Goal: Task Accomplishment & Management: Manage account settings

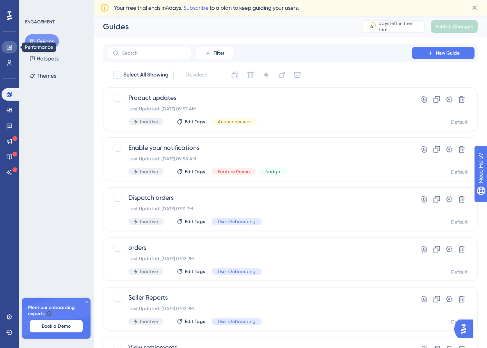
click at [4, 48] on link at bounding box center [10, 47] width 16 height 12
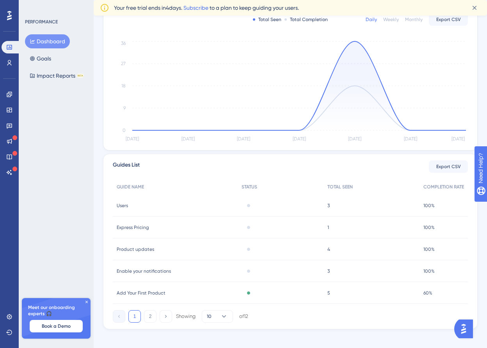
scroll to position [170, 0]
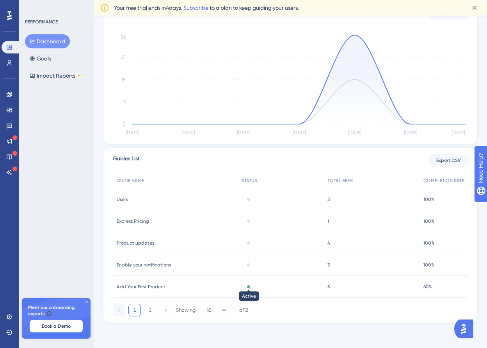
click at [247, 288] on div at bounding box center [248, 286] width 3 height 3
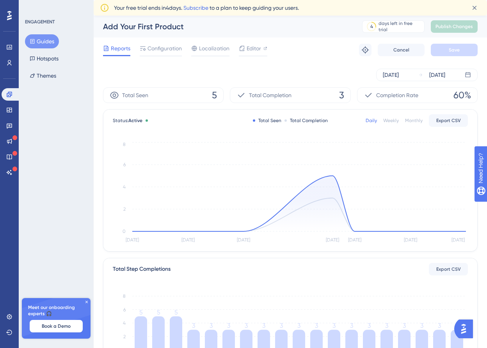
click at [43, 43] on button "Guides" at bounding box center [42, 41] width 34 height 14
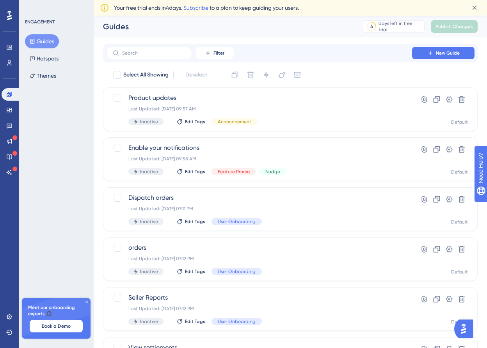
scroll to position [257, 0]
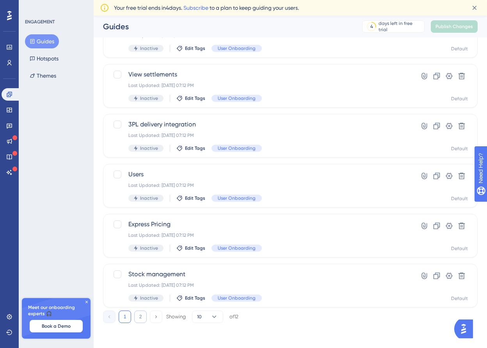
click at [138, 313] on button "2" at bounding box center [140, 317] width 12 height 12
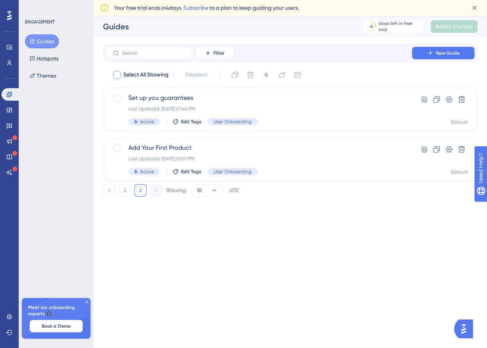
click at [118, 76] on div at bounding box center [117, 75] width 8 height 8
checkbox input "true"
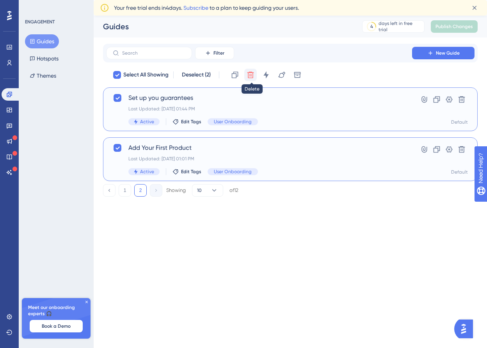
click at [251, 79] on button at bounding box center [250, 75] width 12 height 12
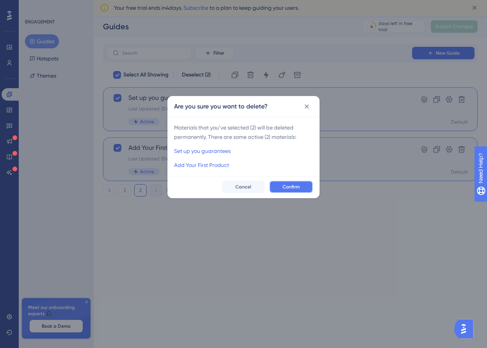
click at [290, 192] on button "Confirm" at bounding box center [291, 187] width 44 height 12
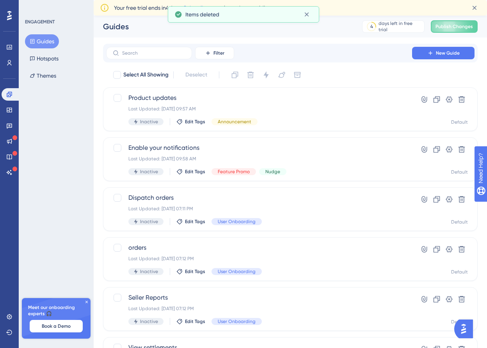
click at [44, 39] on button "Guides" at bounding box center [42, 41] width 34 height 14
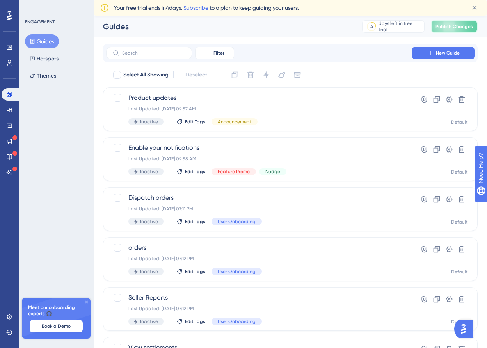
click at [446, 24] on span "Publish Changes" at bounding box center [453, 26] width 37 height 6
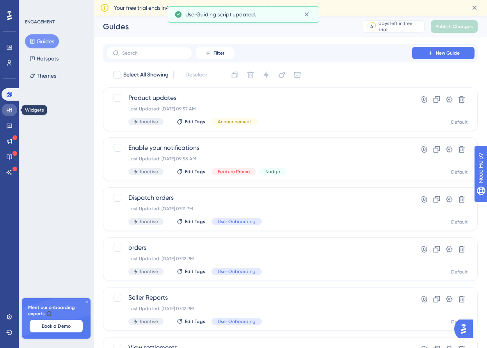
click at [6, 112] on link at bounding box center [10, 110] width 16 height 12
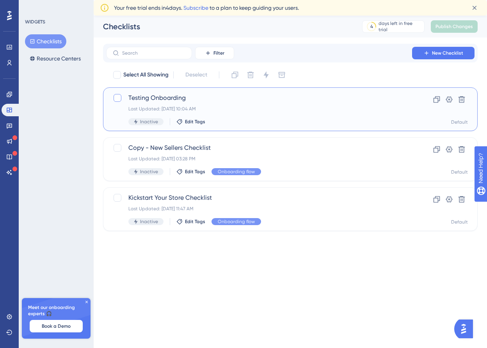
click at [118, 97] on div at bounding box center [118, 98] width 8 height 8
checkbox input "true"
click at [269, 76] on icon at bounding box center [266, 75] width 8 height 8
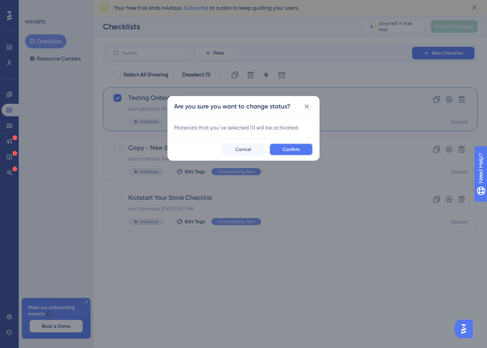
click at [294, 147] on span "Confirm" at bounding box center [290, 149] width 17 height 6
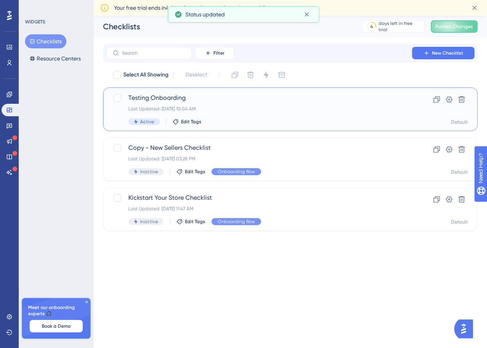
click at [239, 106] on div "Last Updated: [DATE] 10:04 AM" at bounding box center [258, 109] width 261 height 6
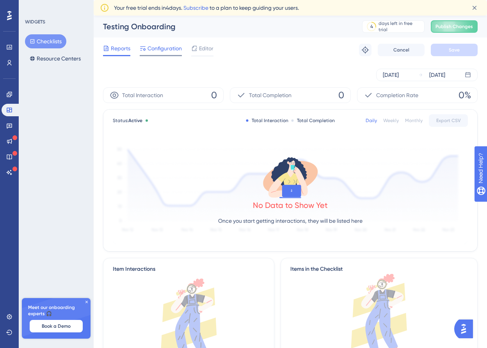
click at [161, 48] on span "Configuration" at bounding box center [164, 48] width 34 height 9
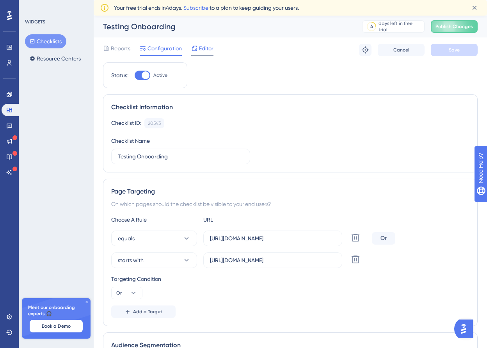
click at [201, 48] on span "Editor" at bounding box center [206, 48] width 14 height 9
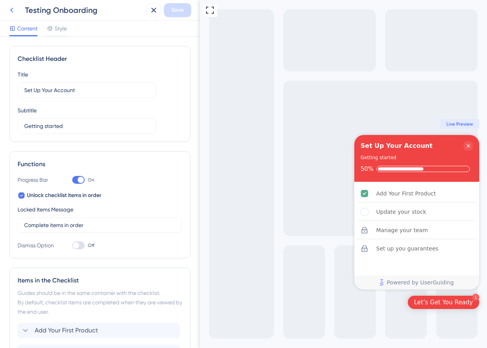
click at [13, 9] on icon at bounding box center [11, 9] width 9 height 9
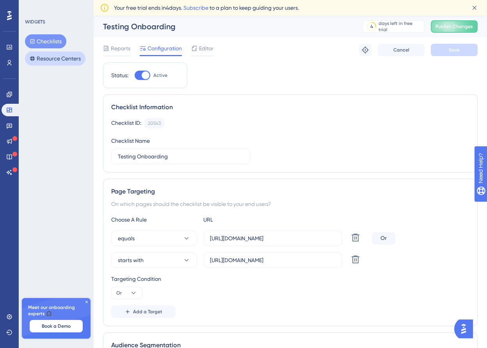
click at [52, 63] on button "Resource Centers" at bounding box center [55, 58] width 60 height 14
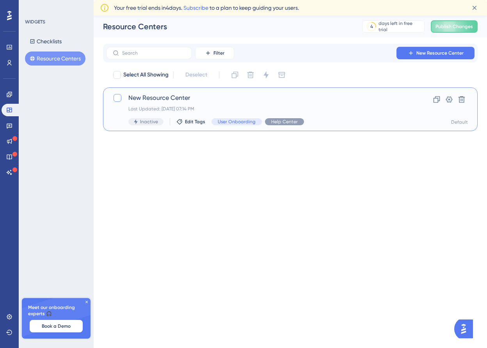
click at [115, 98] on div at bounding box center [118, 98] width 8 height 8
checkbox input "true"
click at [461, 26] on span "Publish Changes" at bounding box center [453, 26] width 37 height 6
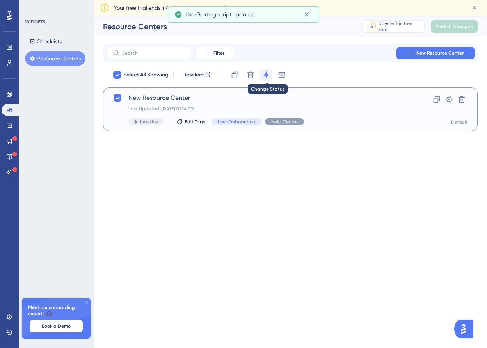
click at [262, 77] on button at bounding box center [266, 75] width 12 height 12
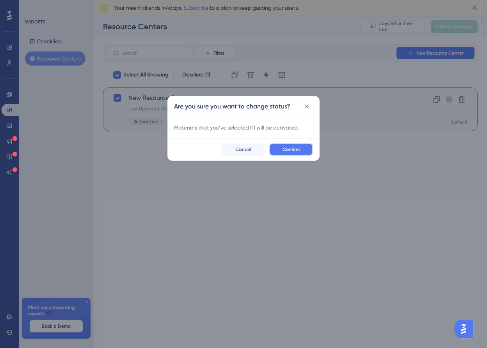
click at [285, 151] on span "Confirm" at bounding box center [290, 149] width 17 height 6
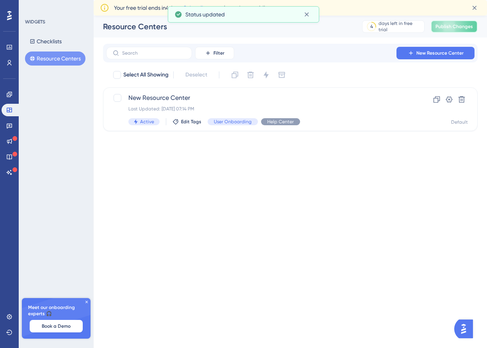
click at [459, 31] on button "Publish Changes" at bounding box center [454, 26] width 47 height 12
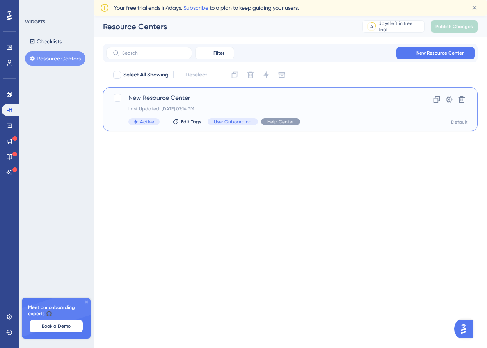
click at [199, 106] on div "Last Updated: Sep 21 2025, 07:14 PM" at bounding box center [258, 109] width 261 height 6
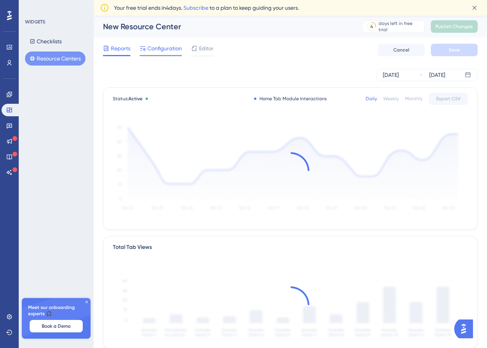
click at [159, 49] on span "Configuration" at bounding box center [164, 48] width 34 height 9
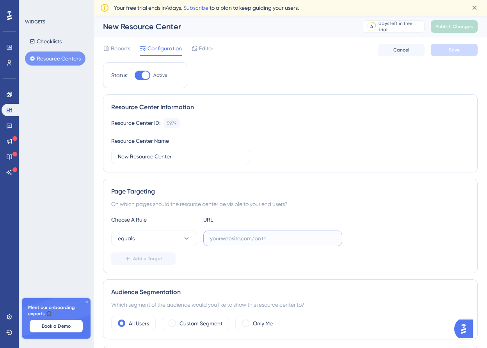
click at [271, 239] on input "text" at bounding box center [273, 238] width 126 height 9
paste input "[URL][DOMAIN_NAME]"
type input "[URL][DOMAIN_NAME]"
click at [158, 255] on button "Add a Target" at bounding box center [143, 258] width 64 height 12
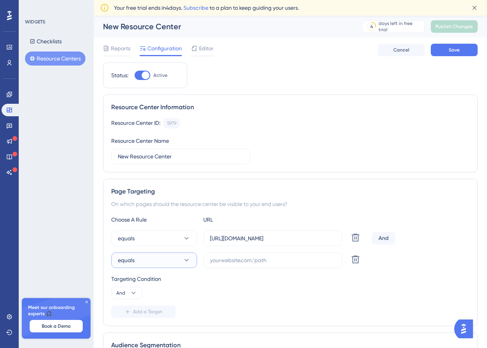
click at [169, 259] on button "equals" at bounding box center [154, 260] width 86 height 16
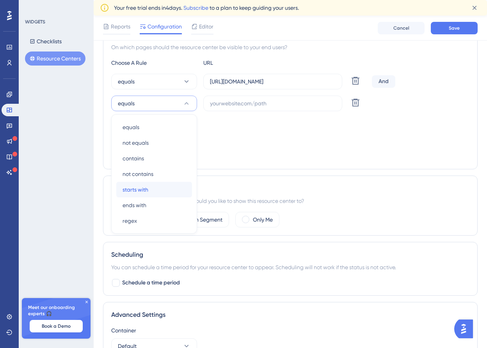
click at [164, 186] on div "starts with starts with" at bounding box center [153, 190] width 63 height 16
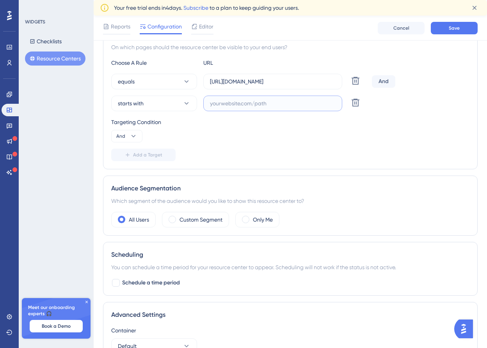
click at [243, 101] on input "text" at bounding box center [273, 103] width 126 height 9
paste input "[URL][DOMAIN_NAME]"
type input "[URL][DOMAIN_NAME]"
click at [379, 80] on div "And" at bounding box center [383, 81] width 23 height 12
click at [121, 135] on span "And" at bounding box center [120, 136] width 9 height 6
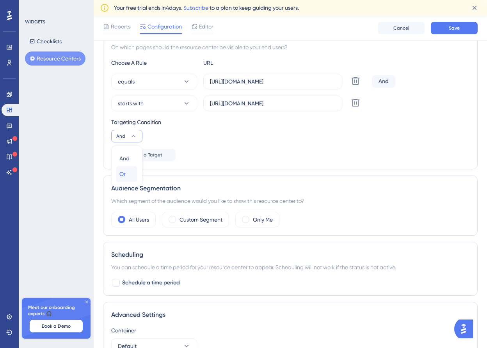
click at [122, 173] on span "Or" at bounding box center [122, 173] width 6 height 9
click at [442, 28] on button "Save" at bounding box center [454, 28] width 47 height 12
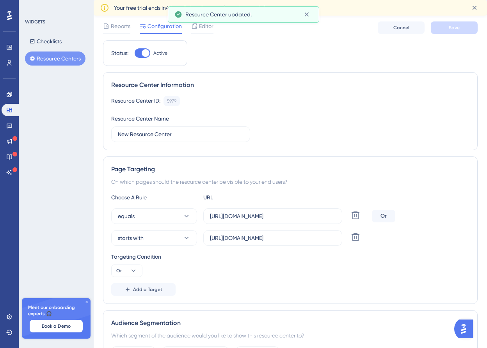
scroll to position [0, 0]
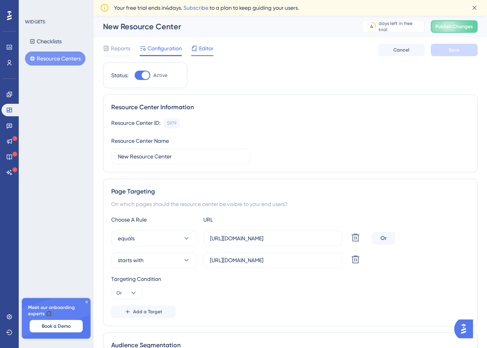
click at [197, 49] on icon at bounding box center [194, 48] width 6 height 6
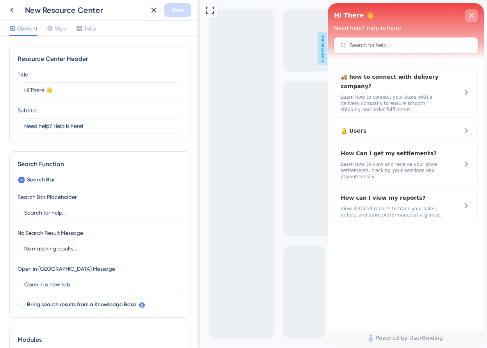
click at [468, 16] on div "close resource center" at bounding box center [471, 15] width 12 height 12
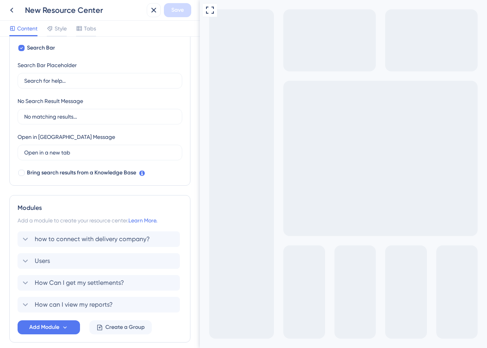
scroll to position [114, 0]
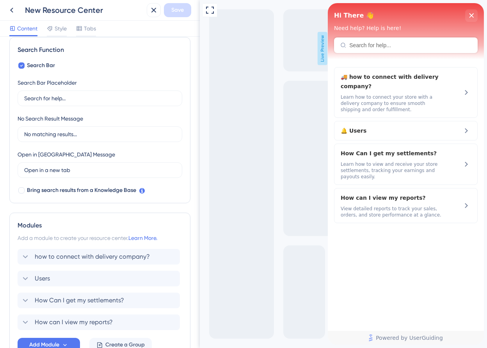
click at [477, 13] on div "Hi There 👋 Need help? Help is here!" at bounding box center [406, 31] width 156 height 56
click at [470, 19] on div "close resource center" at bounding box center [471, 15] width 12 height 12
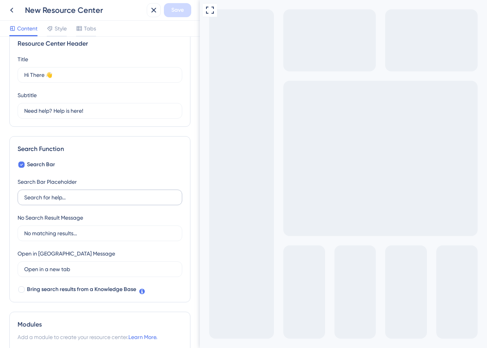
scroll to position [14, 0]
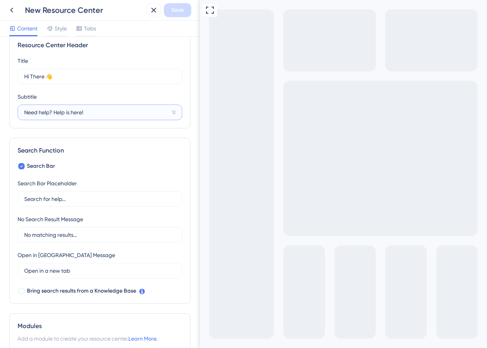
click at [121, 113] on input "Need help? Help is here!" at bounding box center [96, 112] width 144 height 9
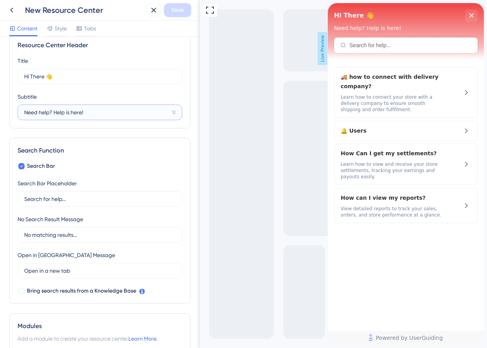
click at [121, 113] on input "Need help? Help is here!" at bounding box center [96, 112] width 144 height 9
click at [470, 17] on icon "close resource center" at bounding box center [471, 15] width 5 height 5
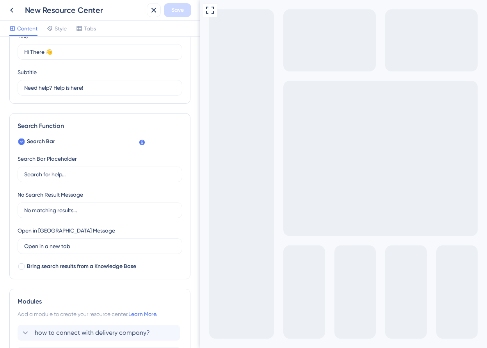
scroll to position [0, 0]
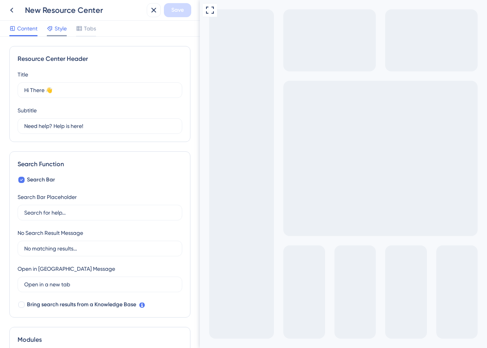
click at [59, 25] on span "Style" at bounding box center [61, 28] width 12 height 9
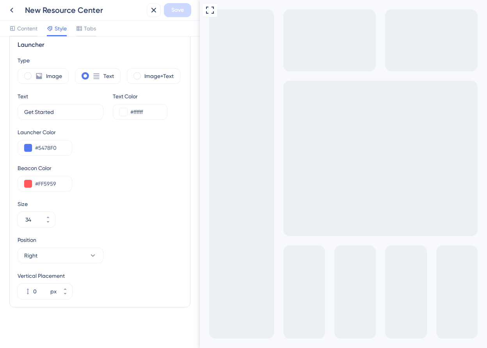
scroll to position [203, 0]
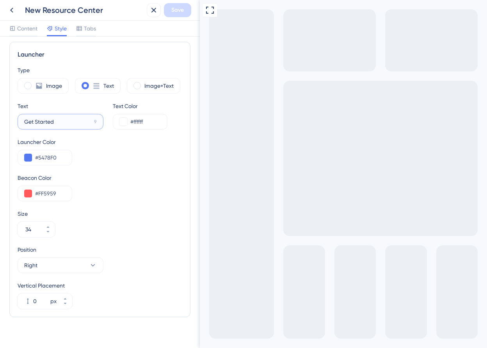
click at [69, 121] on input "Get Started" at bounding box center [57, 121] width 67 height 9
type input "Need Help?"
click at [175, 13] on span "Save" at bounding box center [177, 9] width 12 height 9
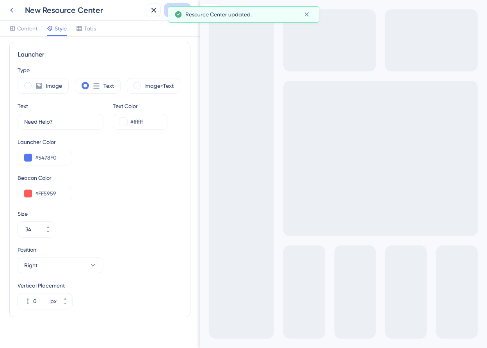
click at [9, 8] on icon at bounding box center [11, 9] width 9 height 9
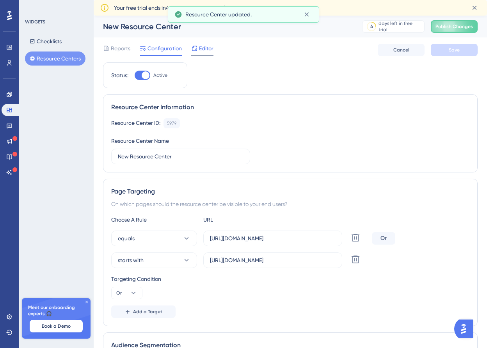
click at [206, 50] on span "Editor" at bounding box center [206, 48] width 14 height 9
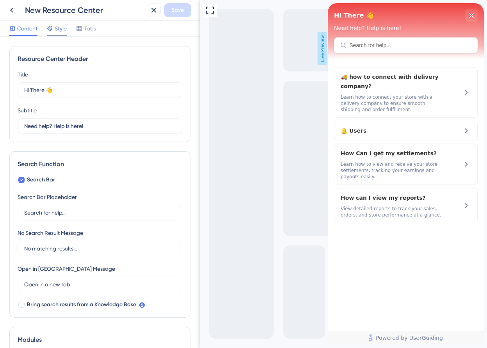
click at [58, 30] on span "Style" at bounding box center [61, 28] width 12 height 9
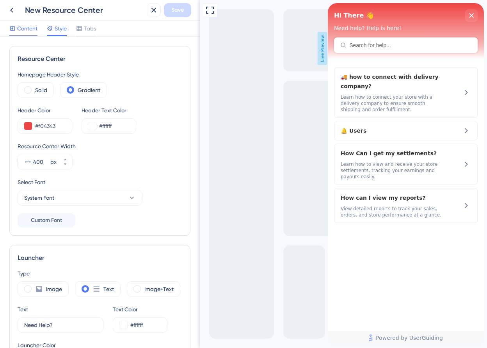
click at [20, 35] on div at bounding box center [23, 35] width 28 height 1
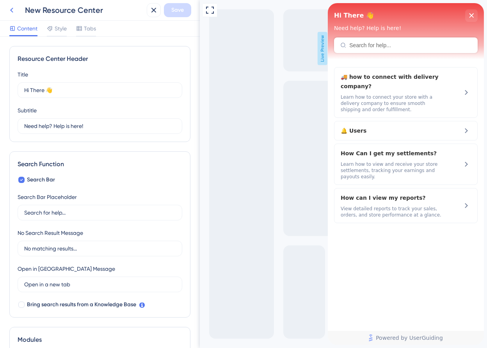
click at [12, 11] on icon at bounding box center [11, 9] width 9 height 9
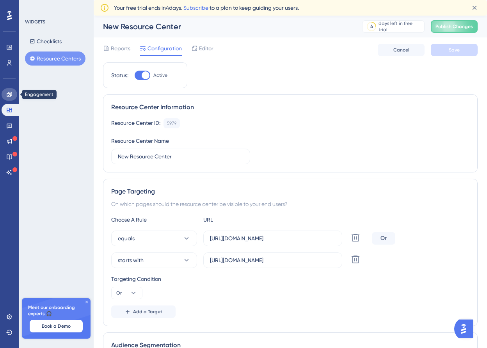
click at [9, 92] on icon at bounding box center [9, 94] width 6 height 6
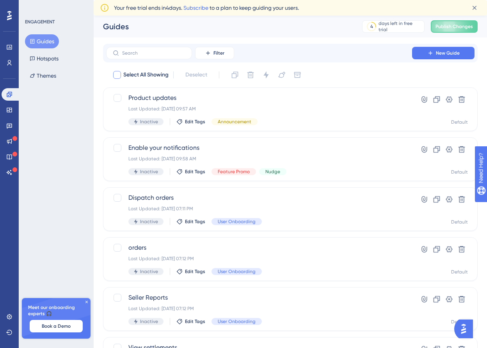
click at [115, 78] on div at bounding box center [117, 75] width 8 height 8
checkbox input "true"
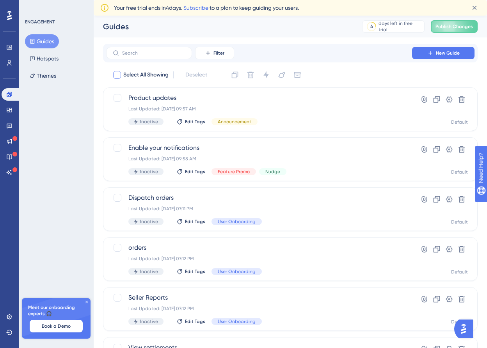
checkbox input "true"
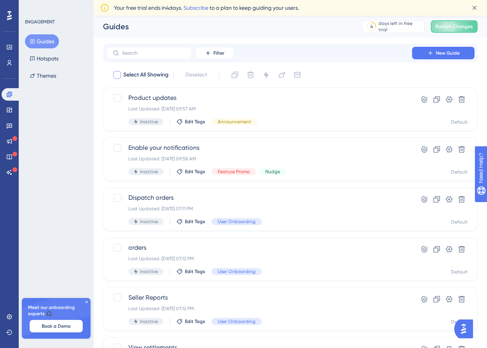
checkbox input "true"
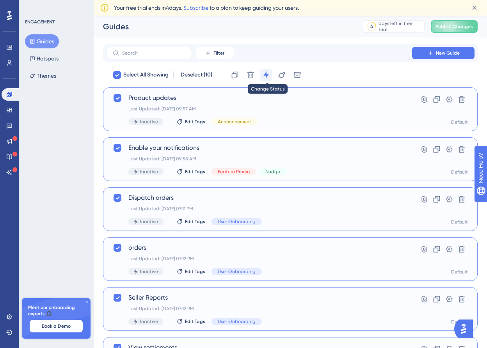
click at [266, 78] on icon at bounding box center [266, 75] width 8 height 8
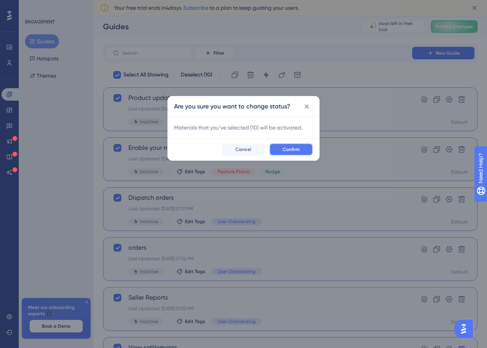
click at [291, 144] on button "Confirm" at bounding box center [291, 149] width 44 height 12
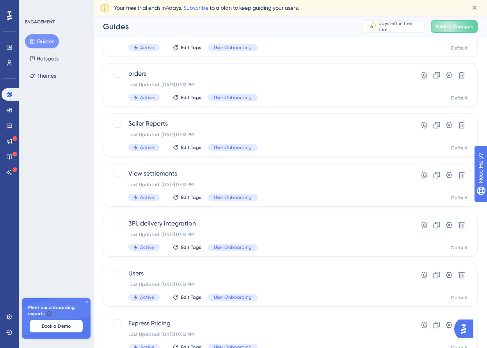
scroll to position [242, 0]
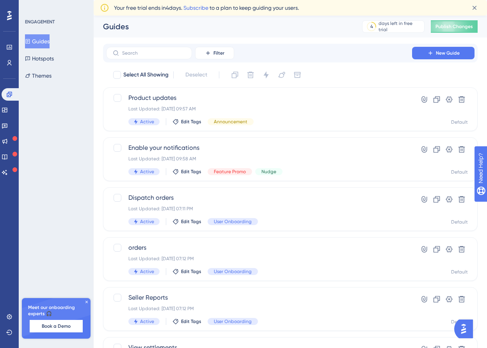
scroll to position [242, 0]
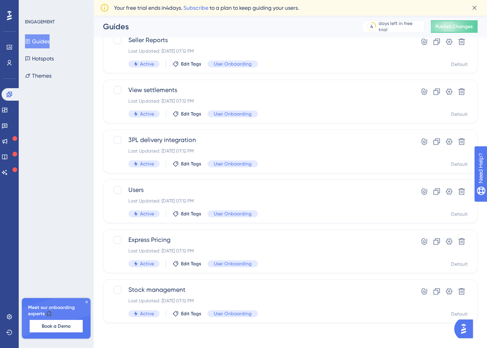
click at [50, 43] on button "Guides" at bounding box center [37, 41] width 25 height 14
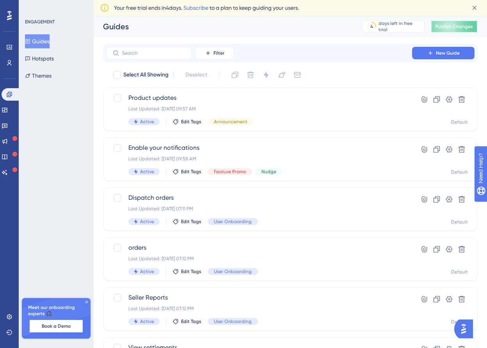
click at [448, 29] on span "Publish Changes" at bounding box center [453, 26] width 37 height 6
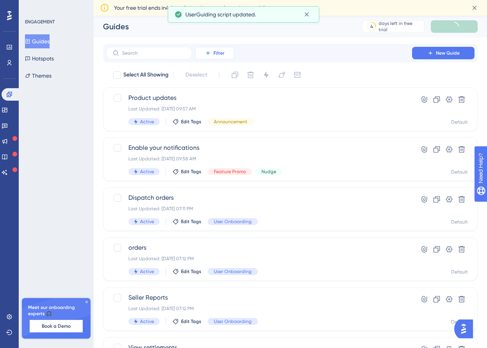
click at [224, 51] on button "Filter" at bounding box center [214, 53] width 39 height 12
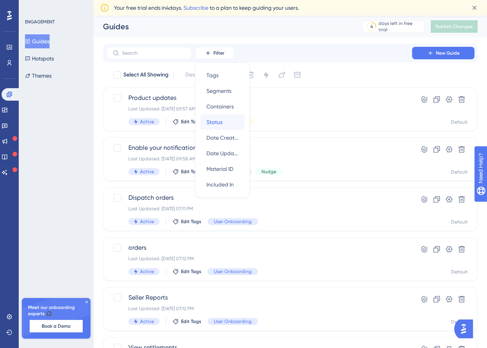
click at [229, 121] on div "Status Status" at bounding box center [222, 122] width 32 height 16
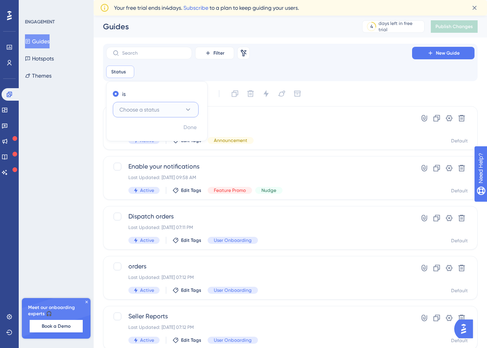
click at [184, 107] on icon at bounding box center [188, 110] width 8 height 8
click at [158, 148] on div "Inactive Inactive" at bounding box center [155, 149] width 63 height 16
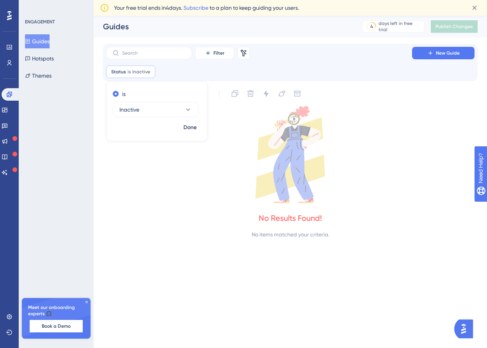
click at [180, 168] on icon at bounding box center [290, 154] width 375 height 97
click at [246, 57] on icon at bounding box center [244, 53] width 8 height 8
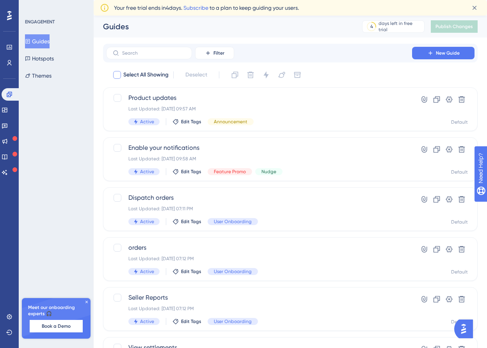
click at [140, 77] on span "Select All Showing" at bounding box center [145, 74] width 45 height 9
checkbox input "true"
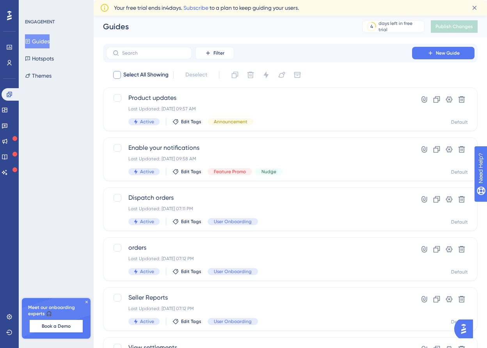
checkbox input "true"
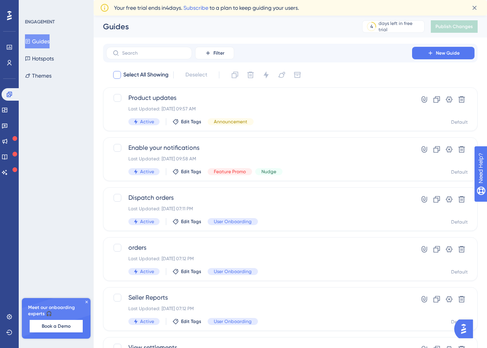
checkbox input "true"
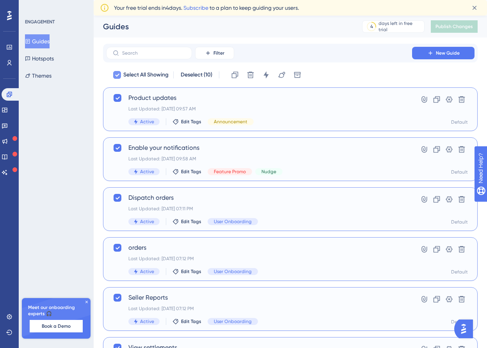
click at [140, 77] on span "Select All Showing" at bounding box center [145, 74] width 45 height 9
checkbox input "false"
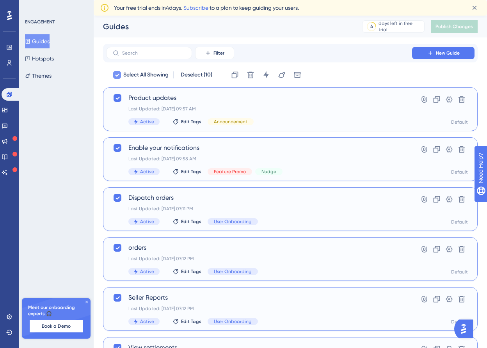
checkbox input "false"
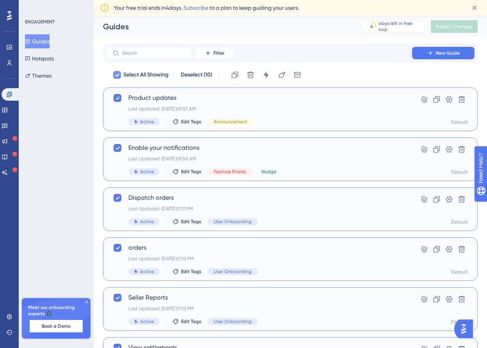
checkbox input "false"
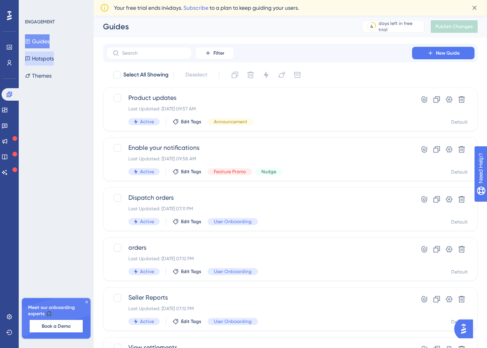
click at [54, 56] on button "Hotspots" at bounding box center [39, 58] width 29 height 14
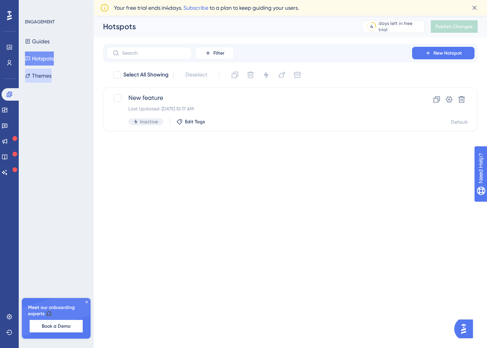
click at [51, 75] on button "Themes" at bounding box center [38, 76] width 27 height 14
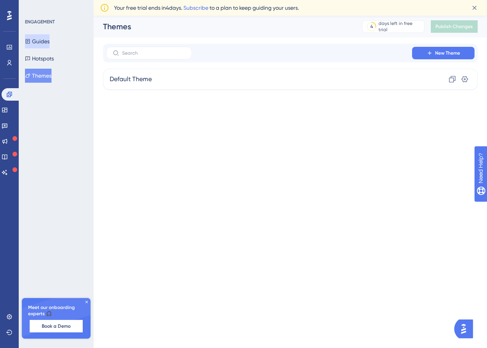
click at [50, 41] on button "Guides" at bounding box center [37, 41] width 25 height 14
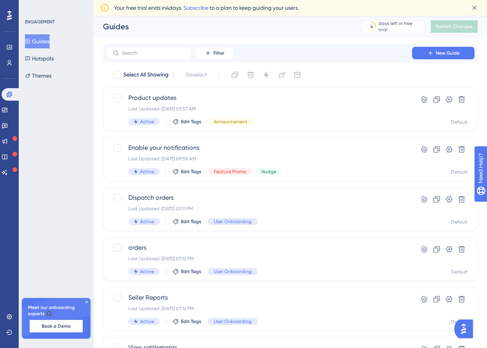
click at [469, 330] on img "Open AI Assistant Launcher" at bounding box center [463, 329] width 14 height 14
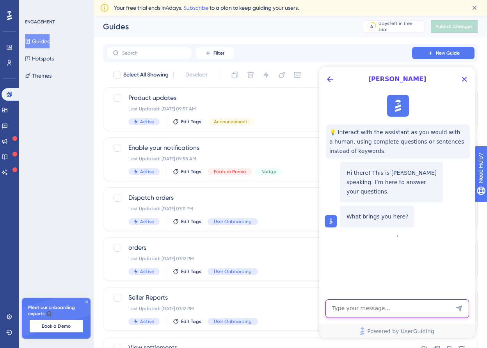
click at [362, 309] on textarea "AI Assistant Text Input" at bounding box center [397, 308] width 144 height 19
type textarea "I have two guides that has disappeared from the guides list"
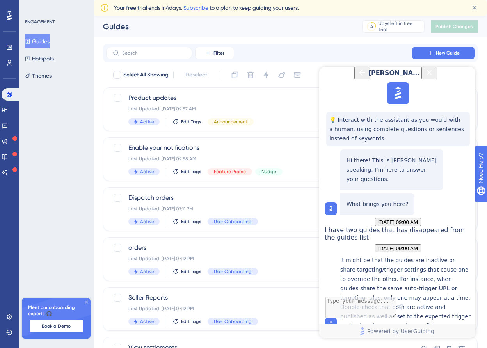
scroll to position [106, 0]
click at [434, 77] on icon "Close Button" at bounding box center [428, 72] width 9 height 9
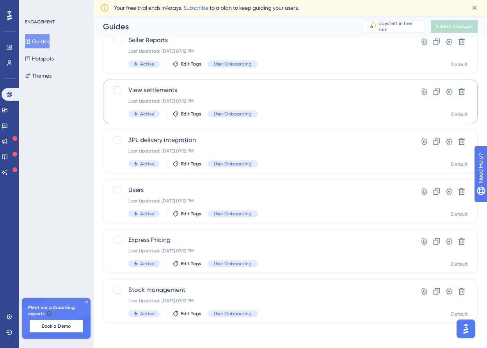
scroll to position [0, 0]
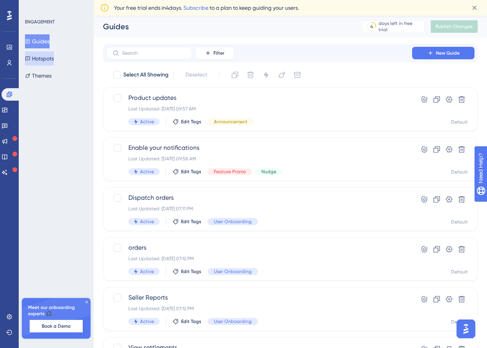
click at [54, 64] on button "Hotspots" at bounding box center [39, 58] width 29 height 14
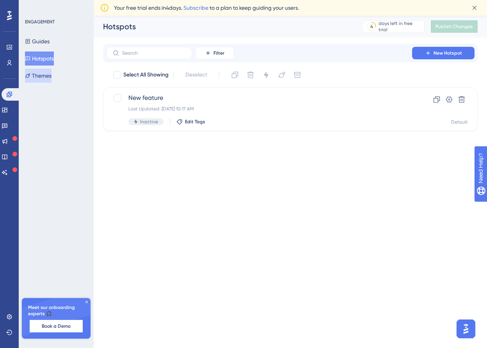
click at [51, 81] on button "Themes" at bounding box center [38, 76] width 27 height 14
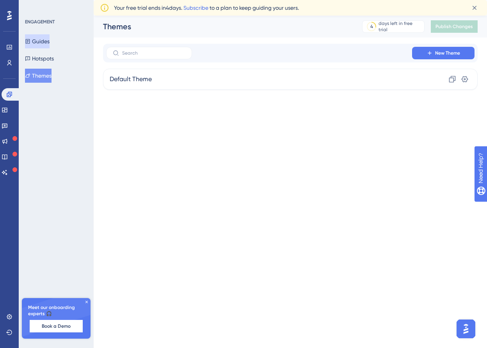
click at [50, 44] on button "Guides" at bounding box center [37, 41] width 25 height 14
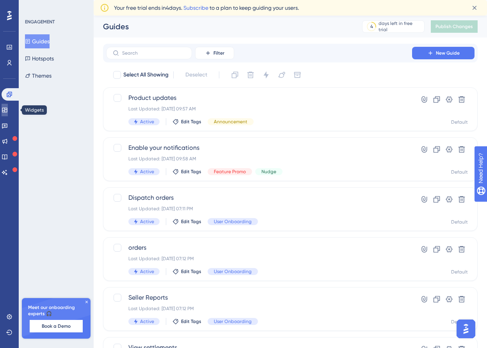
click at [7, 108] on icon at bounding box center [4, 110] width 5 height 5
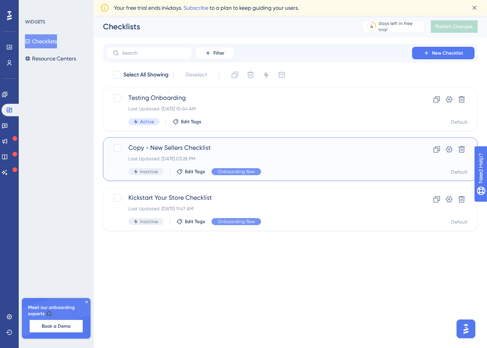
click at [167, 154] on div "Copy - New Sellers Checklist Last Updated: [DATE] 03:28 PM Inactive Edit Tags O…" at bounding box center [258, 159] width 261 height 32
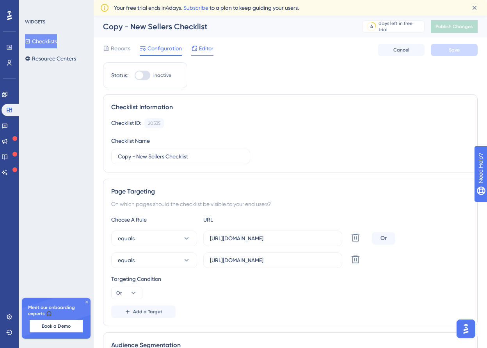
click at [196, 51] on div at bounding box center [194, 48] width 6 height 9
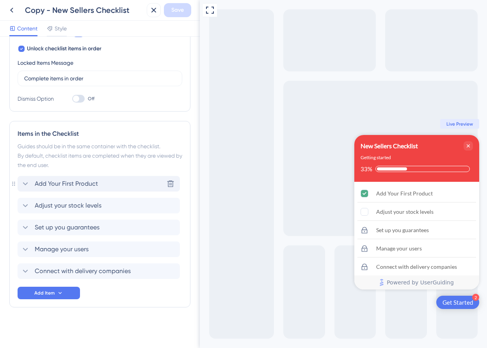
click at [96, 185] on span "Add Your First Product" at bounding box center [66, 183] width 63 height 9
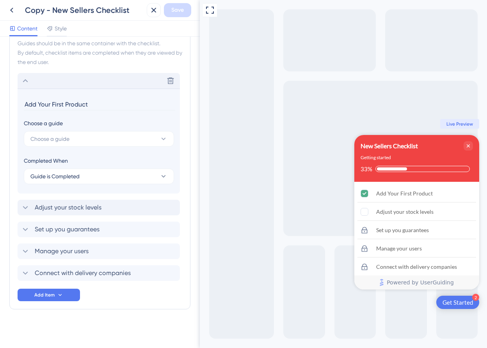
scroll to position [252, 0]
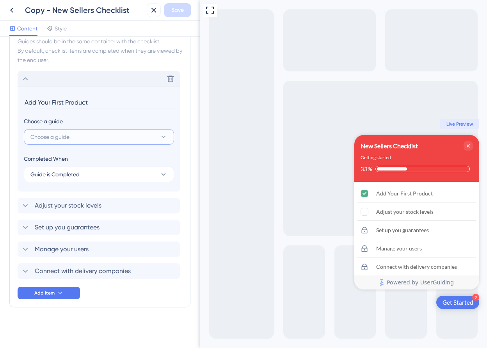
click at [99, 138] on button "Choose a guide" at bounding box center [99, 137] width 150 height 16
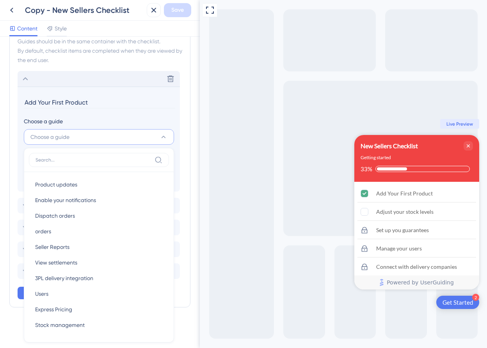
click at [122, 138] on button "Choose a guide" at bounding box center [99, 137] width 150 height 16
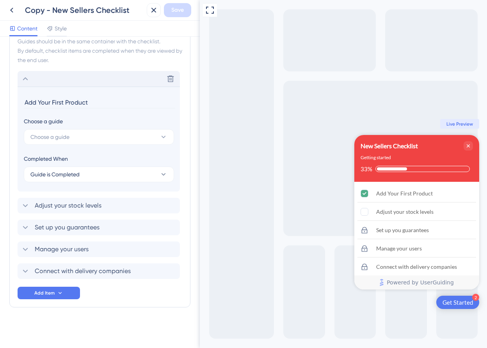
click at [119, 107] on input "Add Your First Product" at bounding box center [99, 102] width 151 height 12
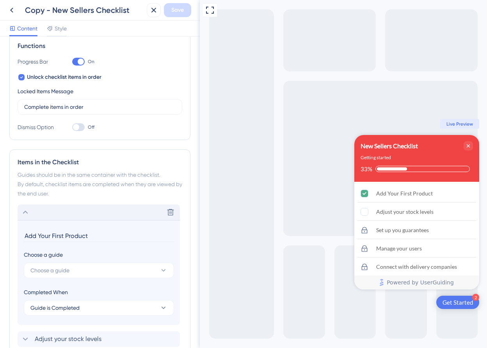
scroll to position [98, 0]
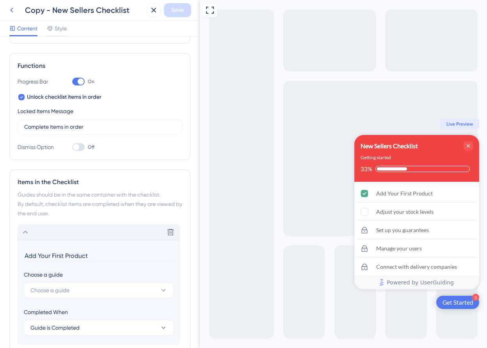
click at [13, 13] on icon at bounding box center [11, 9] width 9 height 9
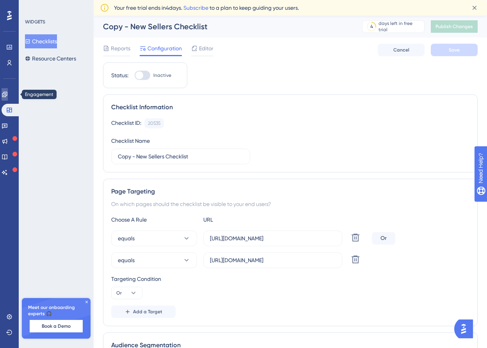
click at [2, 95] on link at bounding box center [5, 94] width 6 height 12
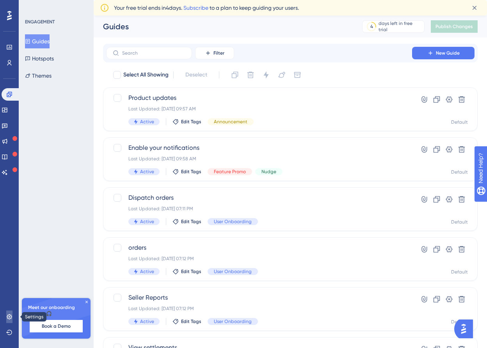
click at [10, 314] on icon at bounding box center [9, 317] width 6 height 6
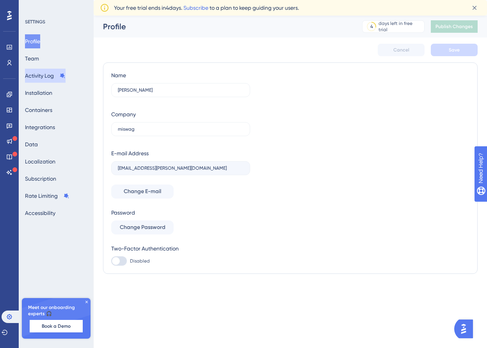
click at [46, 73] on button "Activity Log" at bounding box center [45, 76] width 41 height 14
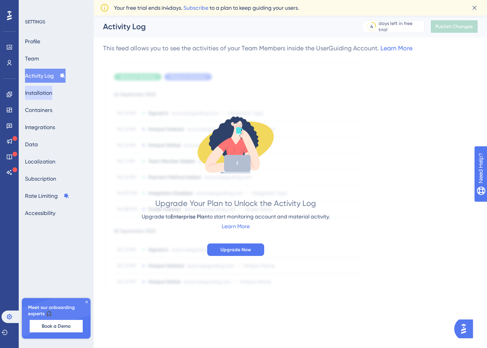
click at [48, 90] on button "Installation" at bounding box center [38, 93] width 27 height 14
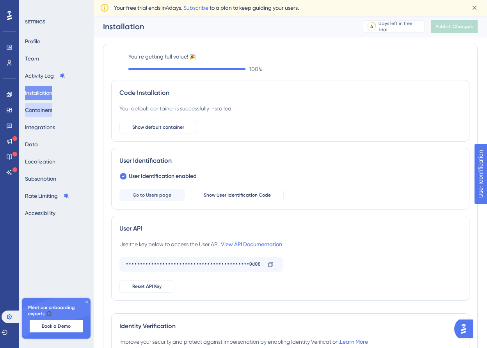
click at [52, 105] on button "Containers" at bounding box center [38, 110] width 27 height 14
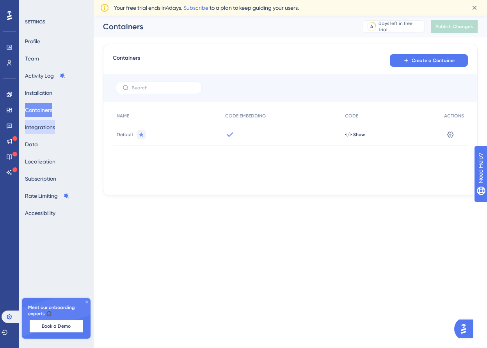
click at [55, 126] on button "Integrations" at bounding box center [40, 127] width 30 height 14
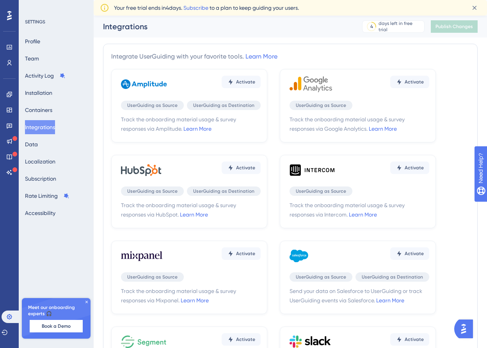
click at [59, 147] on div "Profile Team Activity Log Installation Containers Integrations Data Localizatio…" at bounding box center [56, 127] width 63 height 186
click at [38, 142] on button "Data" at bounding box center [31, 144] width 13 height 14
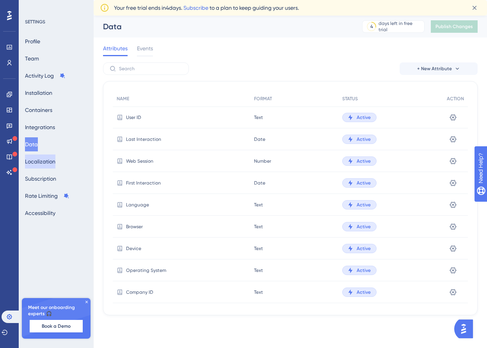
click at [48, 161] on button "Localization" at bounding box center [40, 161] width 30 height 14
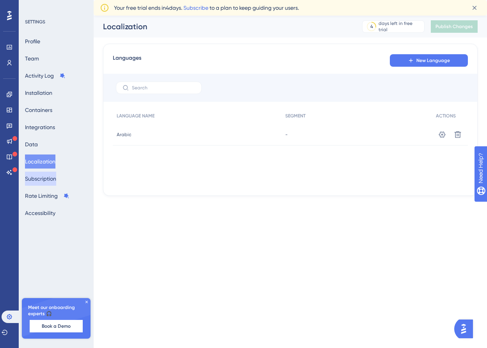
click at [51, 178] on button "Subscription" at bounding box center [40, 179] width 31 height 14
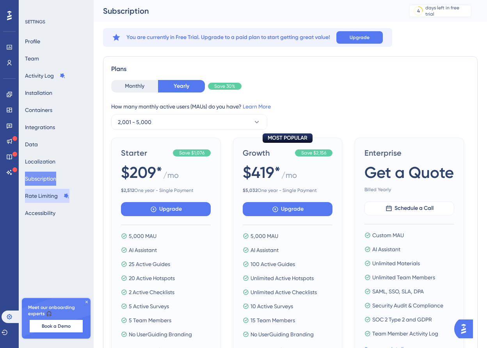
click at [51, 195] on button "Rate Limiting" at bounding box center [47, 196] width 44 height 14
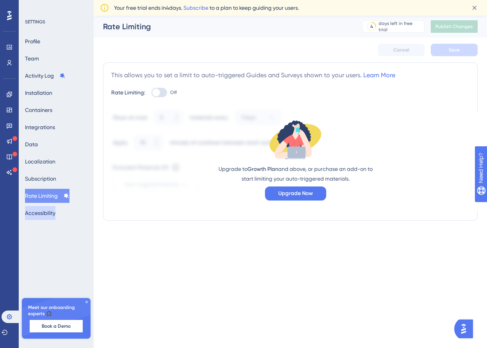
click at [48, 213] on button "Accessibility" at bounding box center [40, 213] width 30 height 14
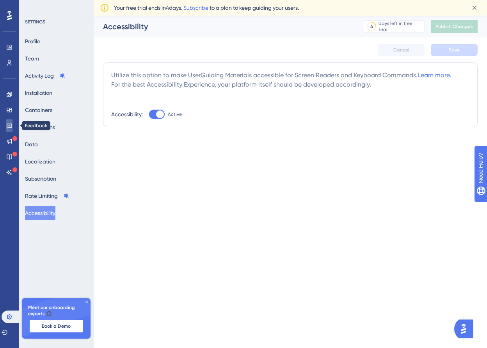
click at [12, 124] on icon at bounding box center [9, 125] width 6 height 6
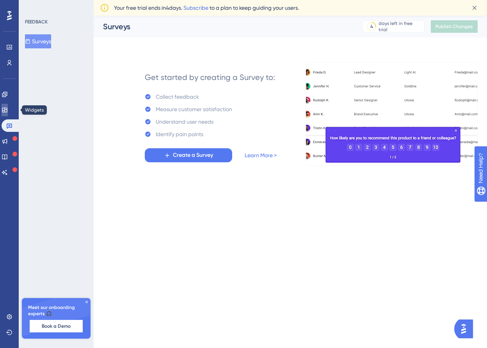
click at [8, 110] on icon at bounding box center [5, 110] width 6 height 6
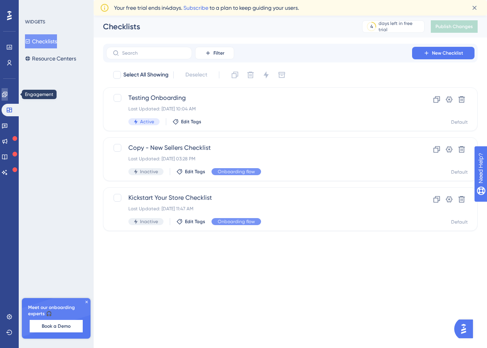
click at [6, 97] on icon at bounding box center [5, 94] width 6 height 6
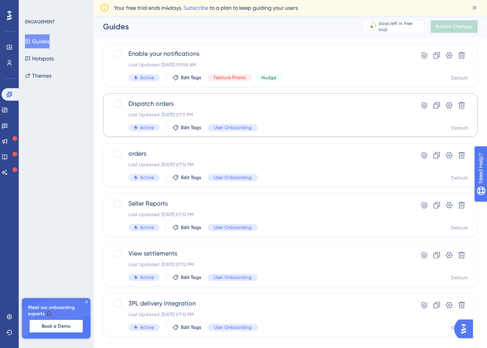
scroll to position [242, 0]
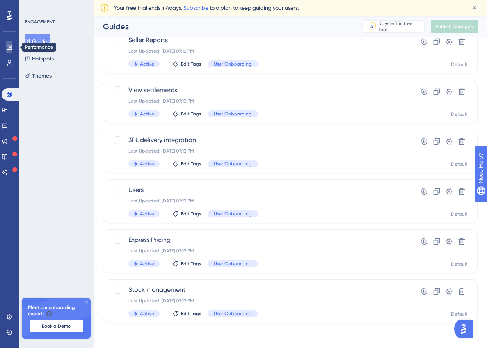
click at [11, 48] on icon at bounding box center [9, 47] width 6 height 6
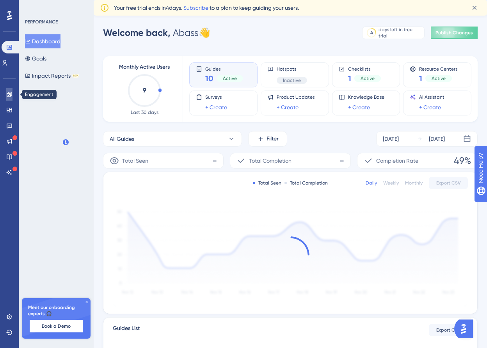
click at [10, 90] on link at bounding box center [9, 94] width 6 height 12
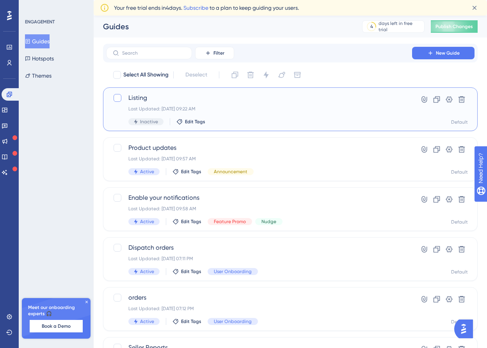
click at [119, 98] on div at bounding box center [118, 98] width 8 height 8
checkbox input "true"
click at [269, 76] on icon at bounding box center [266, 75] width 8 height 8
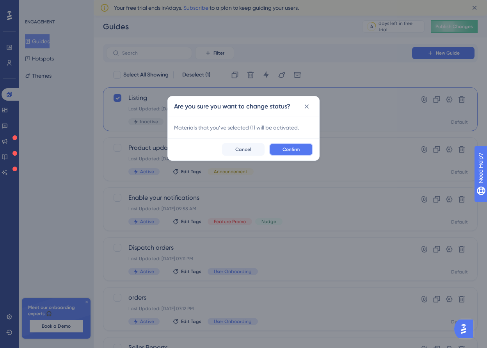
click at [295, 150] on span "Confirm" at bounding box center [290, 149] width 17 height 6
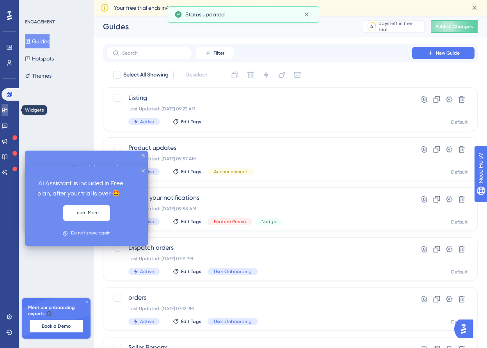
click at [8, 112] on icon at bounding box center [5, 110] width 6 height 6
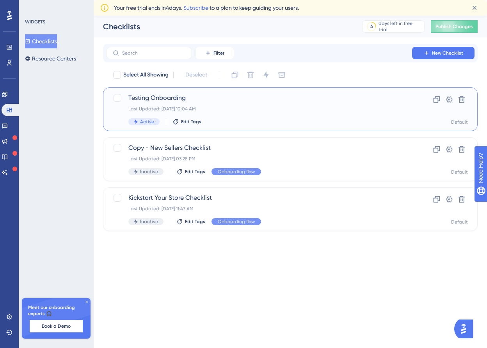
click at [186, 98] on span "Testing Onboarding" at bounding box center [258, 97] width 261 height 9
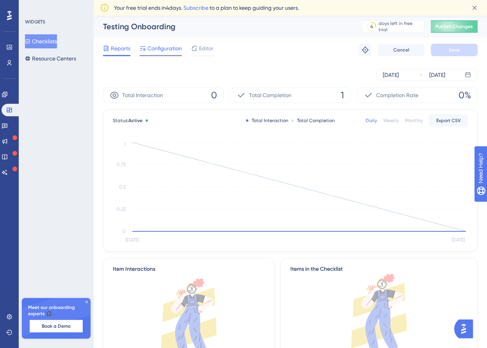
click at [169, 49] on span "Configuration" at bounding box center [164, 48] width 34 height 9
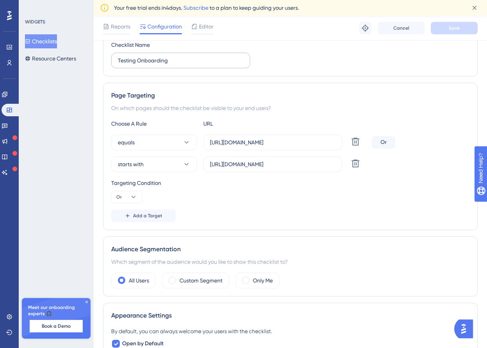
scroll to position [80, 0]
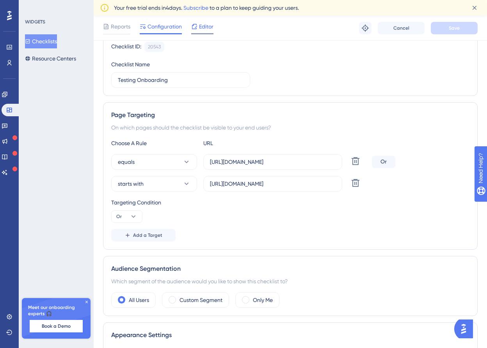
click at [210, 28] on span "Editor" at bounding box center [206, 26] width 14 height 9
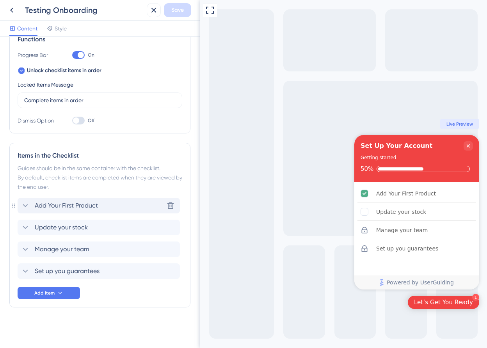
click at [78, 209] on span "Add Your First Product" at bounding box center [66, 205] width 63 height 9
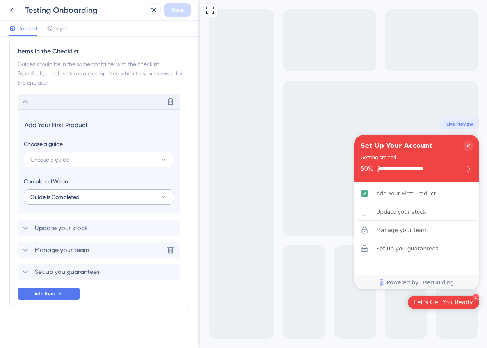
scroll to position [230, 0]
click at [89, 162] on button "Choose a guide" at bounding box center [99, 159] width 150 height 16
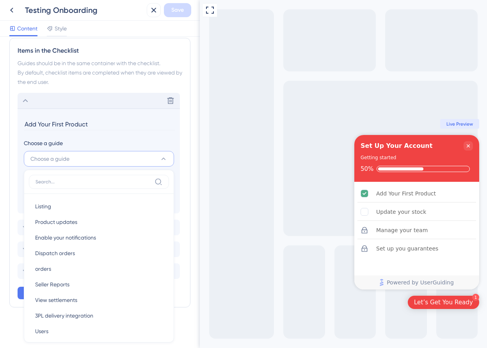
scroll to position [244, 0]
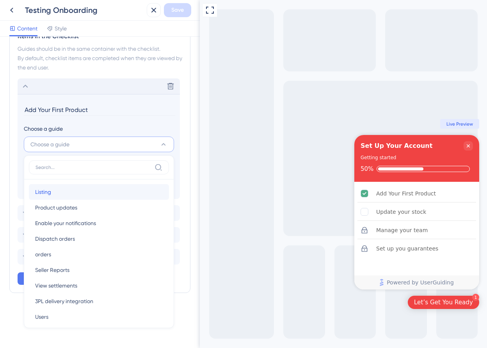
click at [76, 187] on div "Listing Listing" at bounding box center [99, 192] width 128 height 16
type input "Listing"
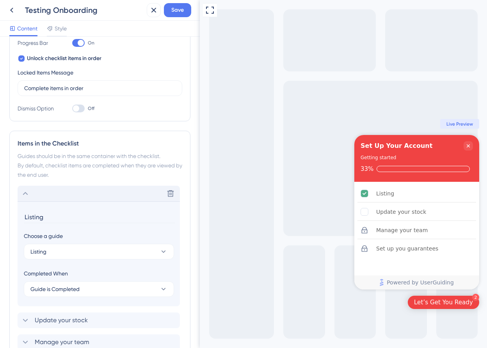
scroll to position [99, 0]
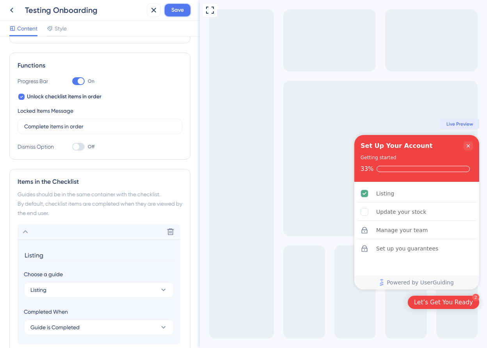
click at [179, 10] on span "Save" at bounding box center [177, 9] width 12 height 9
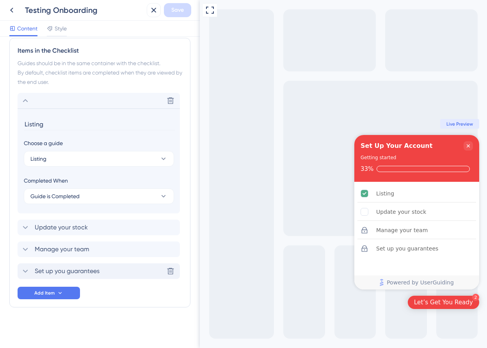
scroll to position [0, 0]
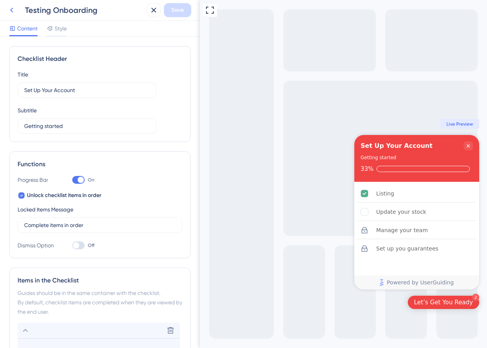
click at [11, 10] on icon at bounding box center [11, 9] width 9 height 9
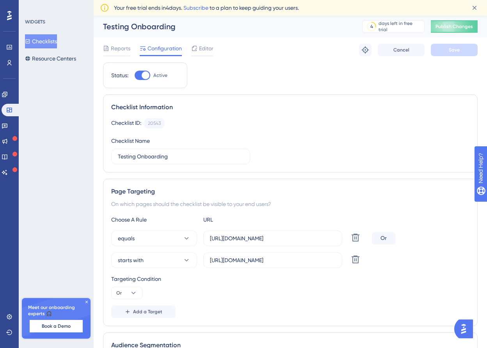
click at [57, 41] on button "Checklists" at bounding box center [41, 41] width 32 height 14
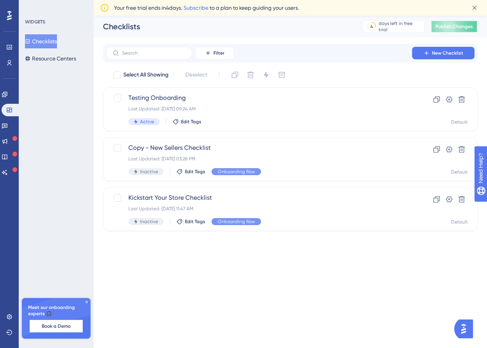
click at [446, 29] on button "Publish Changes" at bounding box center [454, 26] width 47 height 12
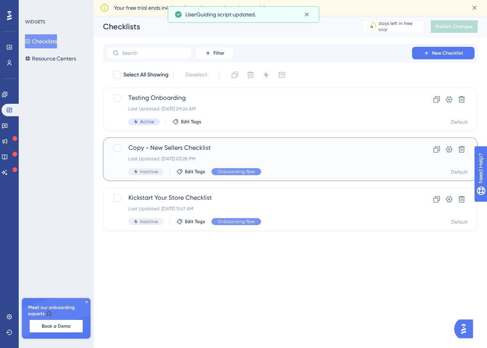
click at [212, 148] on span "Copy - New Sellers Checklist" at bounding box center [258, 147] width 261 height 9
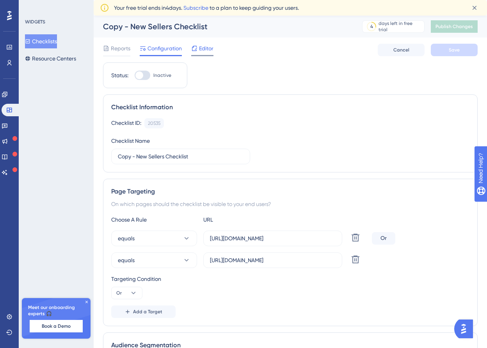
click at [198, 48] on div "Editor" at bounding box center [202, 48] width 22 height 9
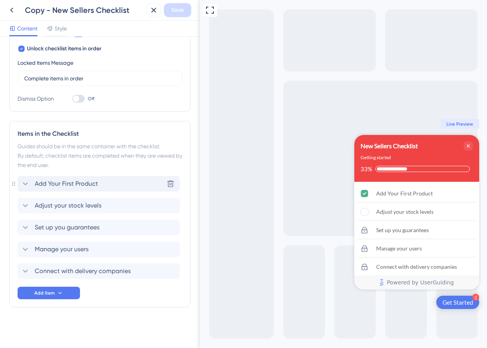
click at [87, 187] on span "Add Your First Product" at bounding box center [66, 183] width 63 height 9
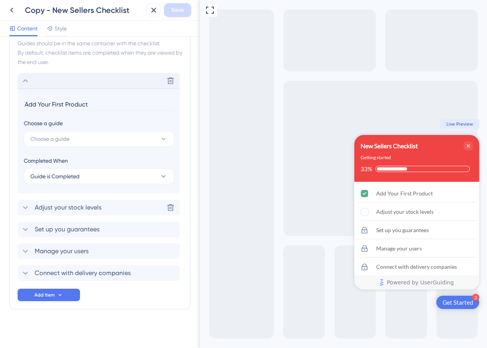
scroll to position [252, 0]
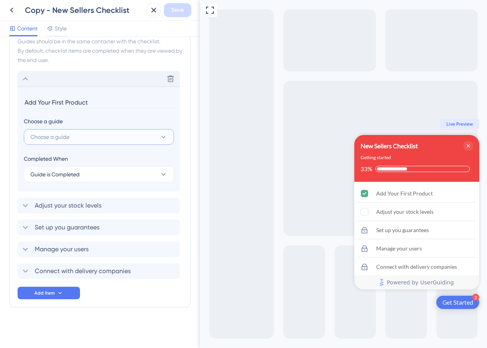
click at [92, 136] on button "Choose a guide" at bounding box center [99, 137] width 150 height 16
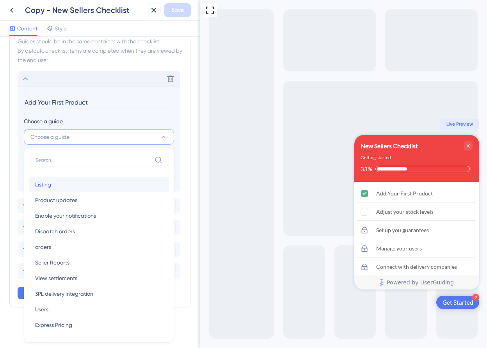
click at [76, 183] on div "Listing Listing" at bounding box center [99, 185] width 128 height 16
type input "Listing"
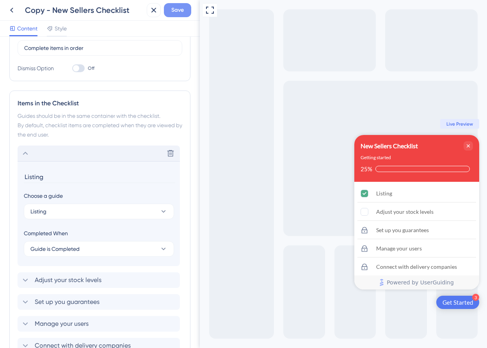
scroll to position [165, 0]
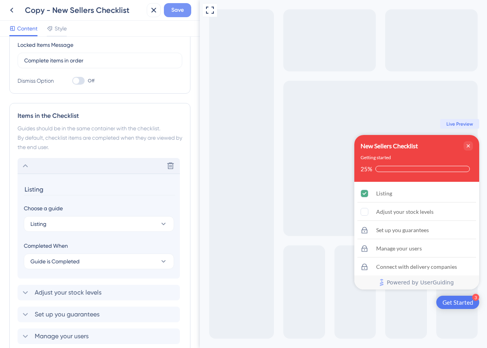
click at [181, 7] on span "Save" at bounding box center [177, 9] width 12 height 9
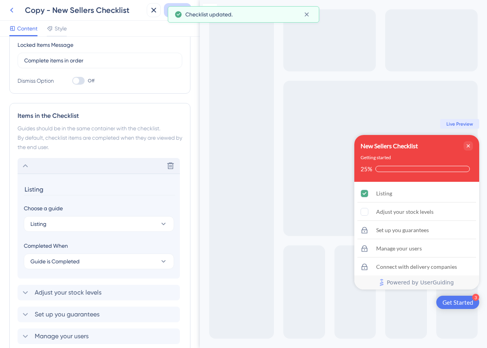
click at [11, 7] on icon at bounding box center [11, 9] width 9 height 9
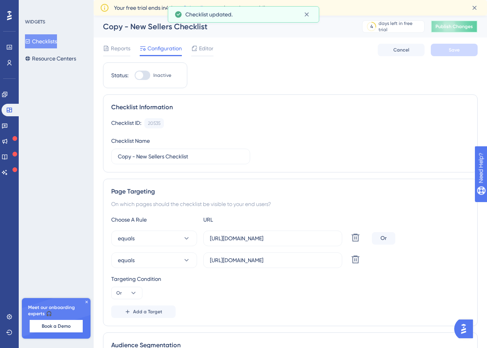
click at [464, 29] on span "Publish Changes" at bounding box center [453, 26] width 37 height 6
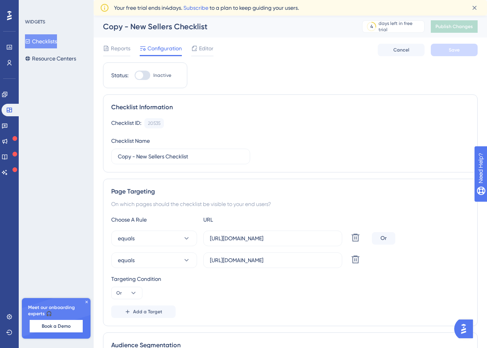
click at [42, 40] on button "Checklists" at bounding box center [41, 41] width 32 height 14
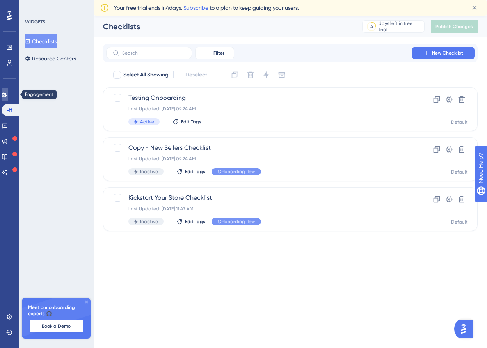
click at [8, 98] on link at bounding box center [5, 94] width 6 height 12
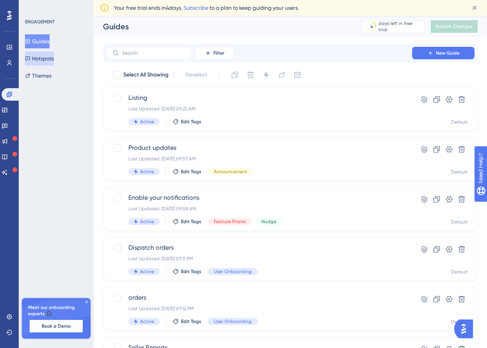
click at [48, 60] on button "Hotspots" at bounding box center [39, 58] width 29 height 14
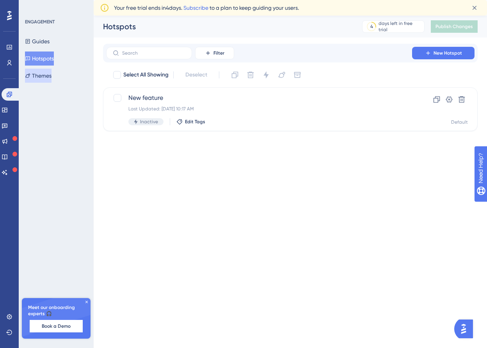
click at [51, 79] on button "Themes" at bounding box center [38, 76] width 27 height 14
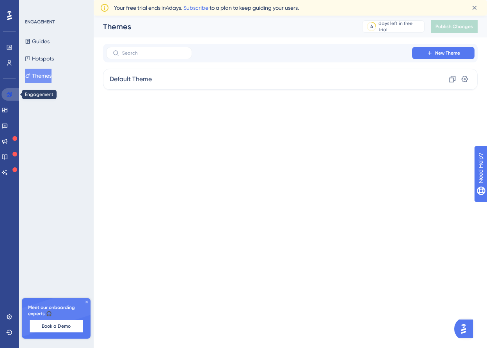
click at [11, 97] on icon at bounding box center [9, 94] width 6 height 6
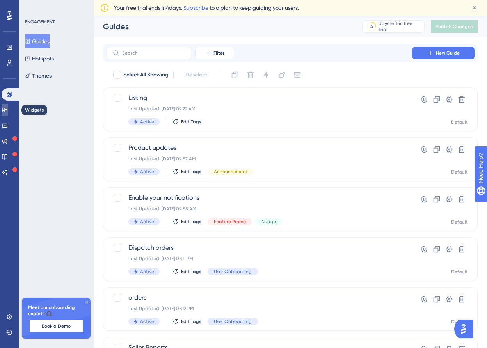
click at [8, 113] on link at bounding box center [5, 110] width 6 height 12
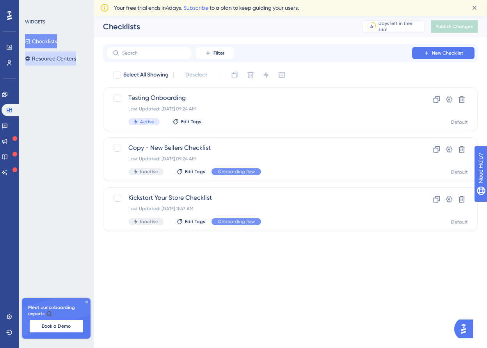
click at [66, 57] on button "Resource Centers" at bounding box center [50, 58] width 51 height 14
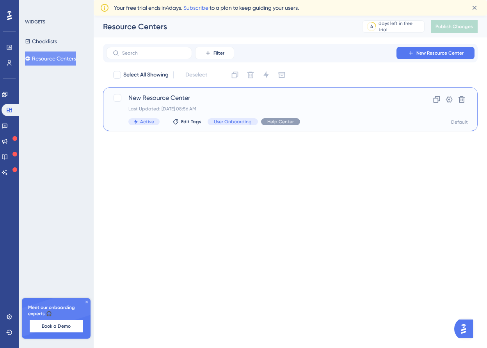
click at [225, 100] on span "New Resource Center" at bounding box center [258, 97] width 261 height 9
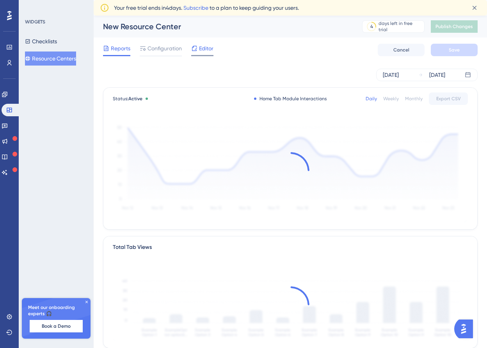
click at [198, 52] on div "Editor" at bounding box center [202, 48] width 22 height 9
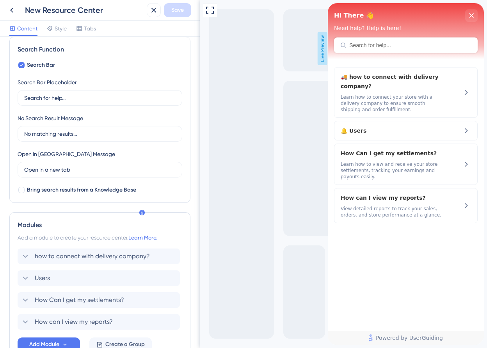
scroll to position [167, 0]
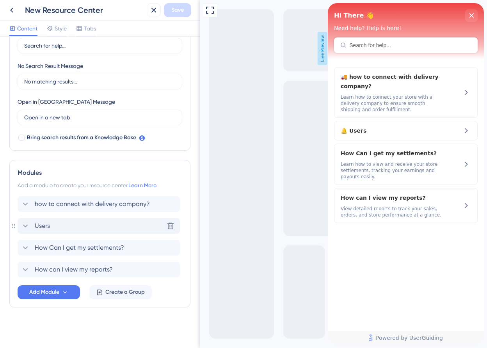
click at [109, 231] on div "Users Delete" at bounding box center [99, 226] width 162 height 16
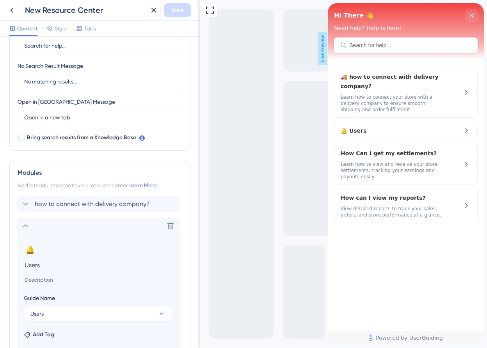
click at [55, 266] on input "Users" at bounding box center [99, 265] width 151 height 12
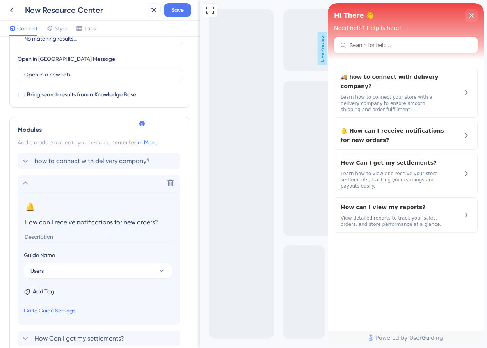
scroll to position [224, 0]
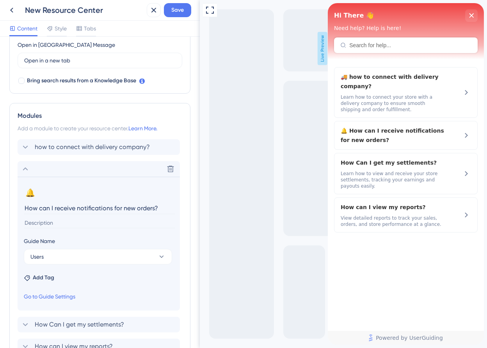
type input "How can I receive notifications for new orders?"
click at [73, 222] on input at bounding box center [99, 223] width 151 height 11
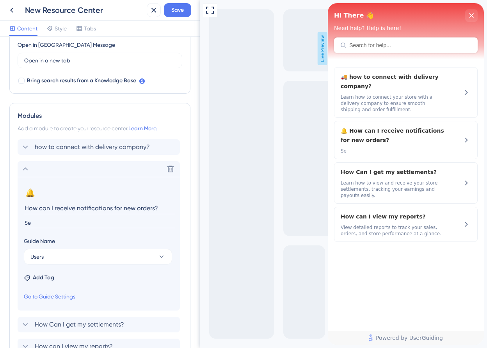
type input "S"
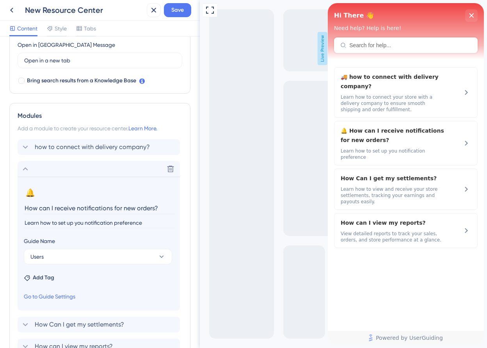
click at [154, 222] on input "Learn how to set up you notification preference" at bounding box center [99, 223] width 151 height 11
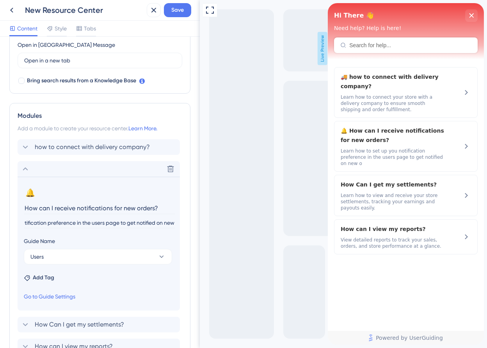
scroll to position [0, 71]
type input "Learn how to set up you notification preference in the users page to get notifi…"
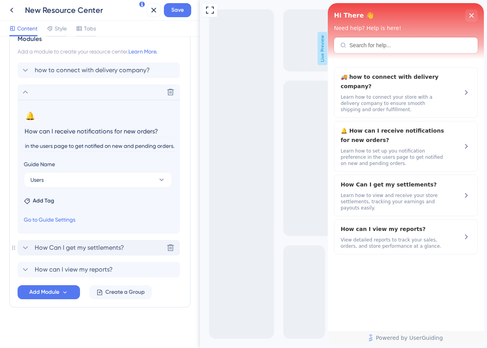
click at [50, 247] on span "How Can I get my settlements?" at bounding box center [79, 247] width 89 height 9
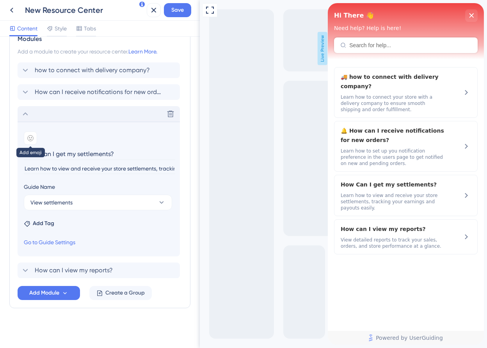
click at [31, 136] on icon at bounding box center [30, 138] width 6 height 6
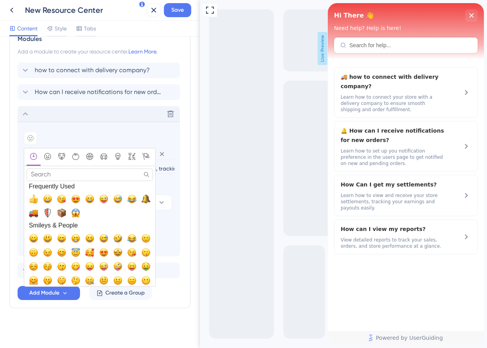
click at [63, 173] on input "Search" at bounding box center [90, 175] width 126 height 12
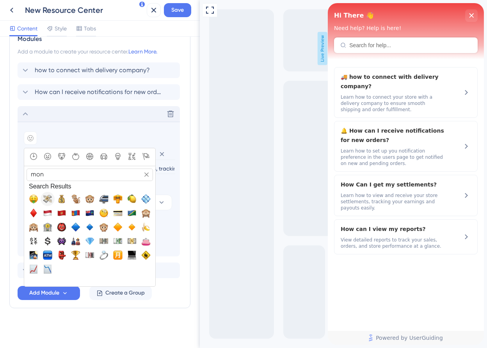
type input "mon"
click at [53, 200] on button "💸, money_with_wings" at bounding box center [48, 199] width 14 height 14
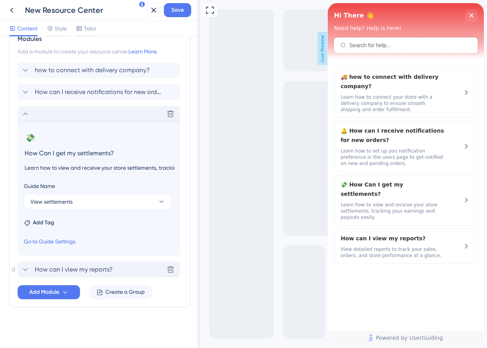
click at [50, 270] on span "How can I view my reports?" at bounding box center [74, 269] width 78 height 9
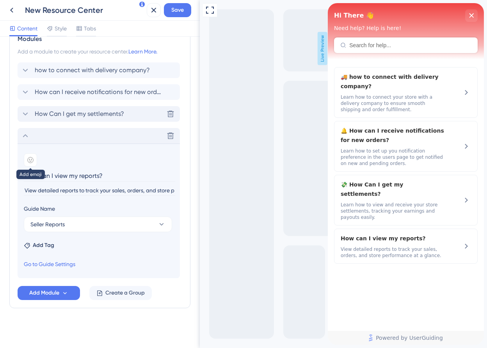
click at [27, 158] on icon at bounding box center [30, 160] width 6 height 6
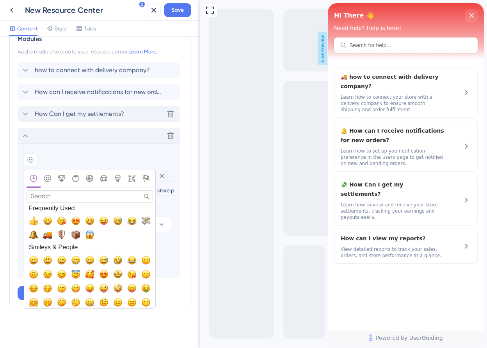
click at [48, 196] on input "Search" at bounding box center [90, 196] width 126 height 12
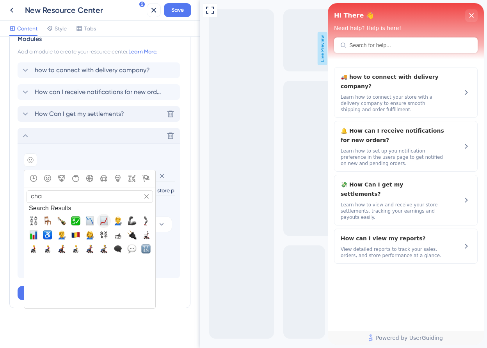
type input "cha"
click at [101, 217] on span "📈, chart_with_upwards_trend" at bounding box center [103, 220] width 9 height 9
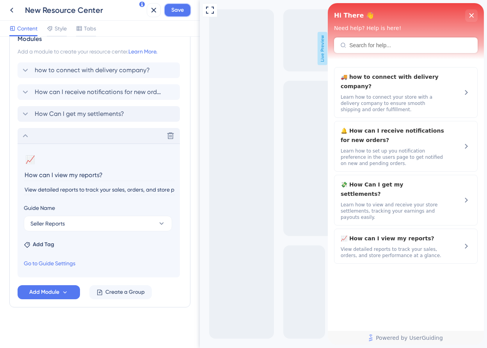
click at [180, 8] on span "Save" at bounding box center [177, 9] width 12 height 9
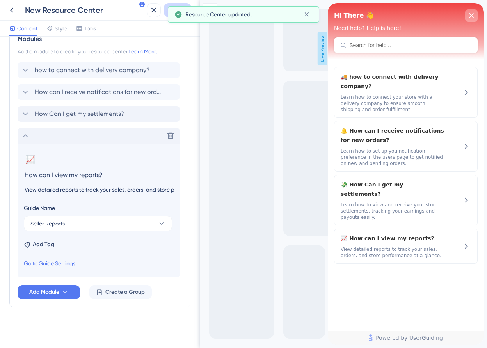
click at [476, 13] on div "close resource center" at bounding box center [471, 15] width 12 height 12
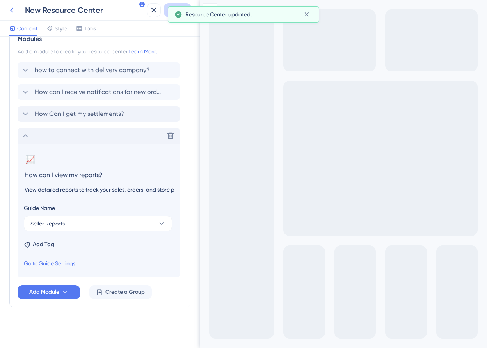
click at [15, 16] on button at bounding box center [12, 10] width 14 height 14
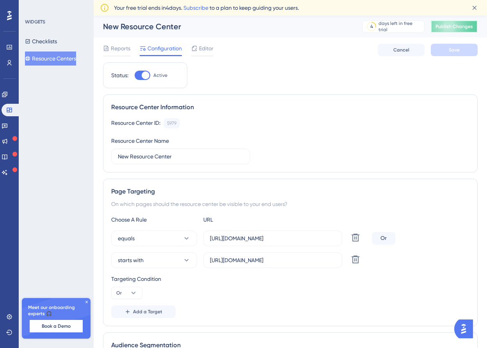
click at [446, 28] on span "Publish Changes" at bounding box center [453, 26] width 37 height 6
click at [206, 49] on span "Editor" at bounding box center [206, 48] width 14 height 9
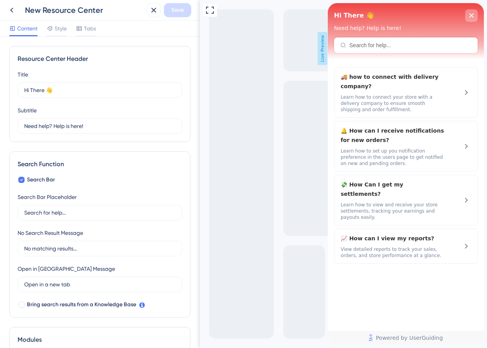
click at [474, 12] on div "close resource center" at bounding box center [471, 15] width 12 height 12
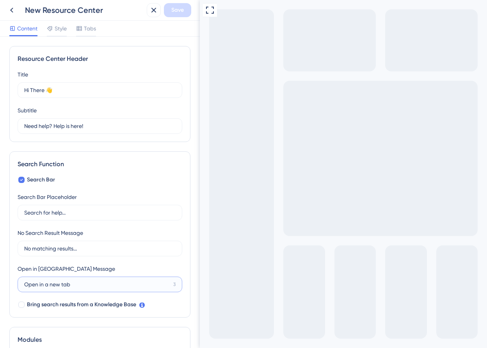
click at [115, 284] on input "Open in a new tab" at bounding box center [97, 284] width 146 height 9
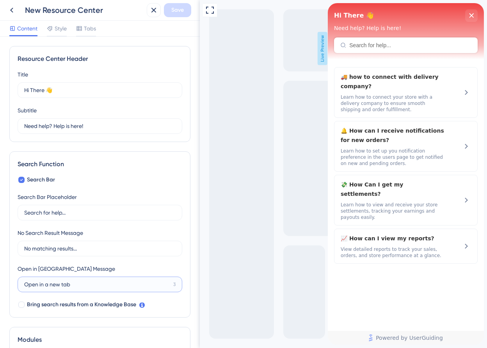
click at [115, 284] on input "Open in a new tab" at bounding box center [97, 284] width 146 height 9
click at [127, 264] on div "Open in New Tab Message Open in a new tab 3" at bounding box center [100, 278] width 165 height 28
click at [64, 306] on span "Bring search results from a Knowledge Base" at bounding box center [81, 304] width 109 height 9
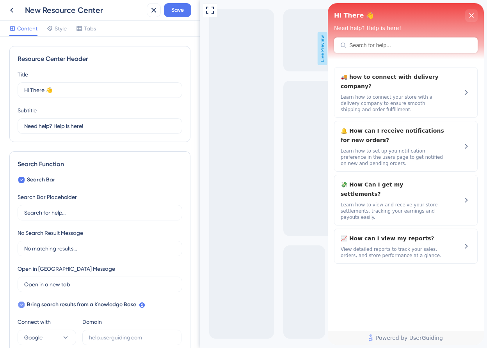
click at [65, 306] on span "Bring search results from a Knowledge Base" at bounding box center [81, 304] width 109 height 9
checkbox input "false"
click at [48, 176] on span "Search Bar" at bounding box center [41, 179] width 28 height 9
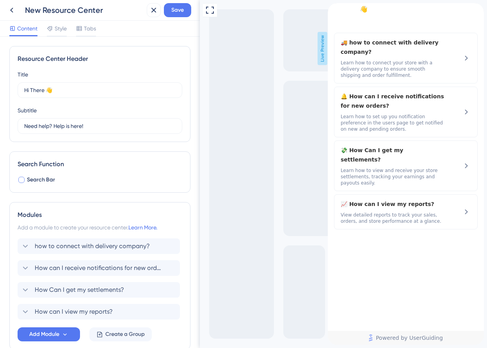
click at [46, 178] on span "Search Bar" at bounding box center [41, 179] width 28 height 9
checkbox input "true"
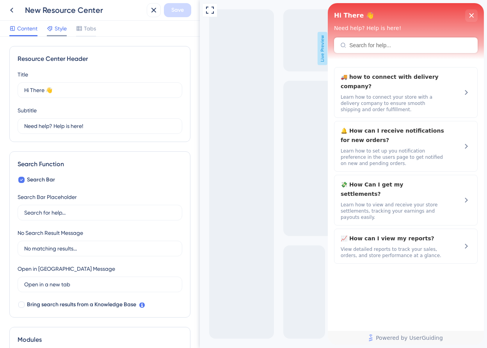
click at [57, 28] on span "Style" at bounding box center [61, 28] width 12 height 9
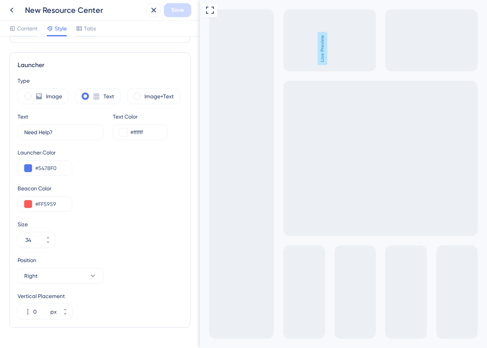
scroll to position [213, 0]
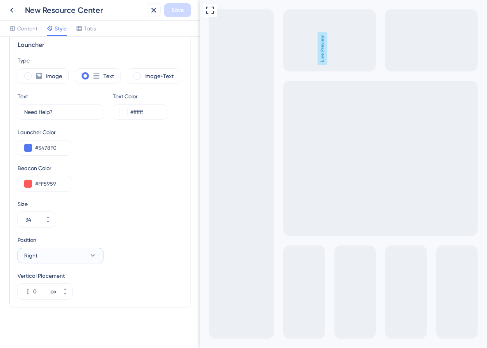
click at [76, 254] on button "Right" at bounding box center [61, 256] width 86 height 16
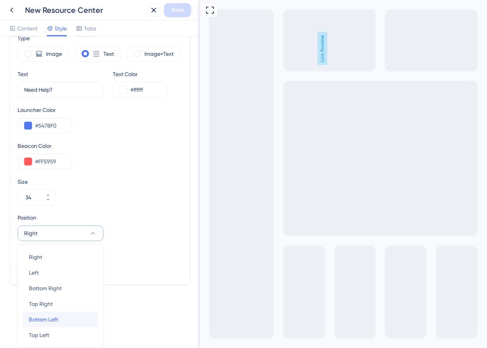
click at [60, 320] on div "Bottom Left Bottom Left" at bounding box center [60, 320] width 63 height 16
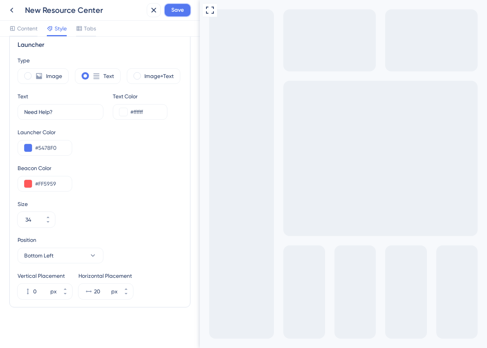
click at [183, 12] on span "Save" at bounding box center [177, 9] width 12 height 9
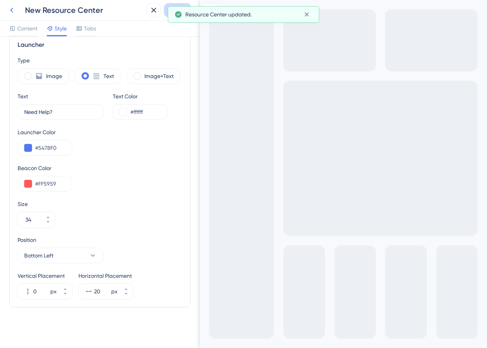
click at [13, 11] on icon at bounding box center [11, 9] width 9 height 9
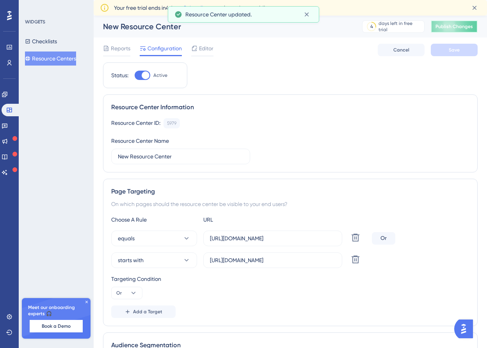
click at [441, 27] on span "Publish Changes" at bounding box center [453, 26] width 37 height 6
